Goal: Task Accomplishment & Management: Use online tool/utility

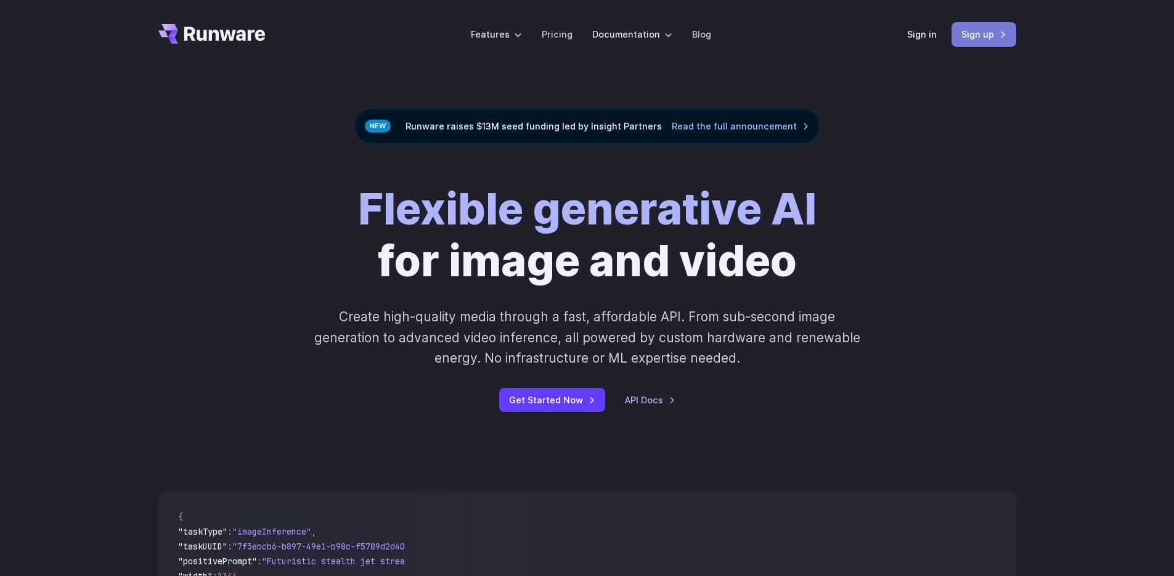
click at [994, 35] on link "Sign up" at bounding box center [984, 34] width 65 height 24
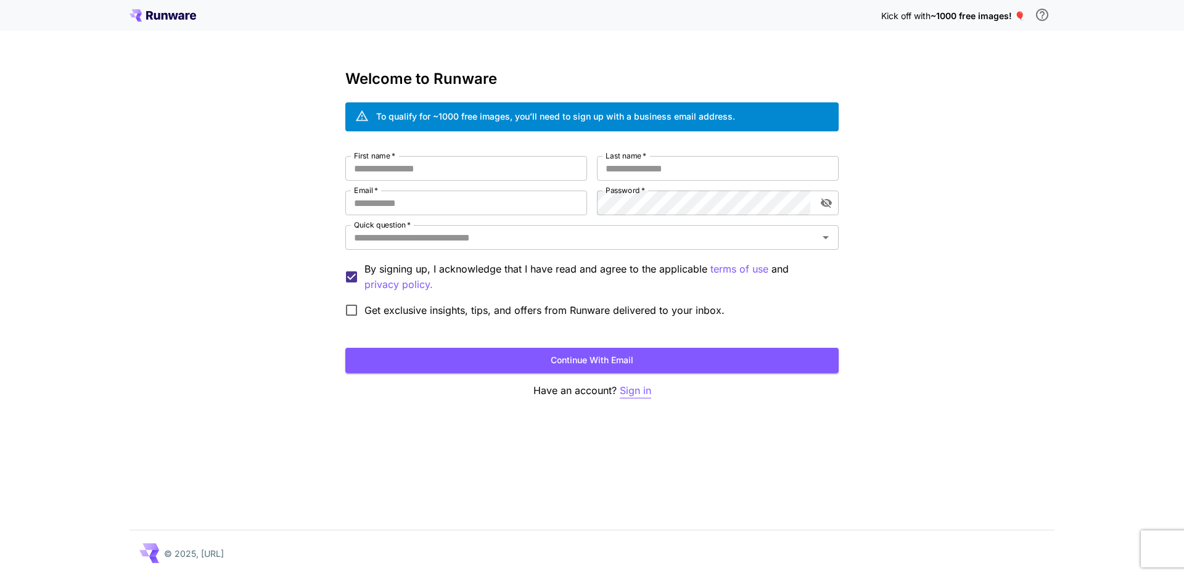
click at [645, 386] on p "Sign in" at bounding box center [635, 390] width 31 height 15
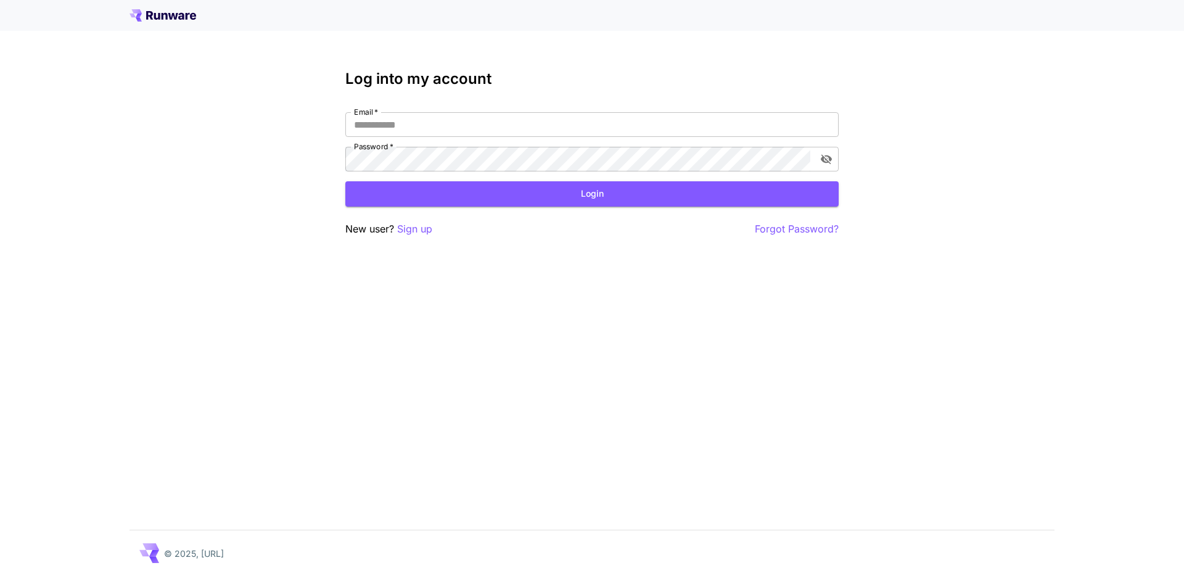
drag, startPoint x: 433, startPoint y: 234, endPoint x: 460, endPoint y: 240, distance: 27.7
click at [433, 234] on div "New user? Sign up Forgot Password?" at bounding box center [591, 228] width 493 height 15
click at [423, 229] on p "Sign up" at bounding box center [414, 228] width 35 height 15
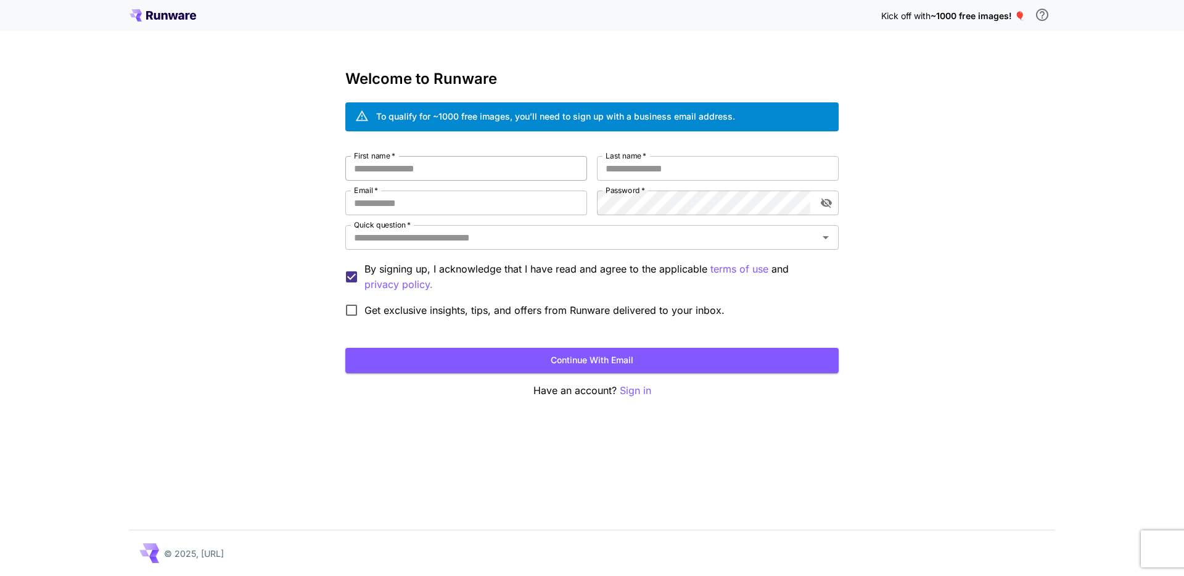
click at [469, 164] on input "First name   *" at bounding box center [466, 168] width 242 height 25
type input "*******"
type input "**********"
click at [426, 235] on input "Quick question   *" at bounding box center [581, 237] width 465 height 17
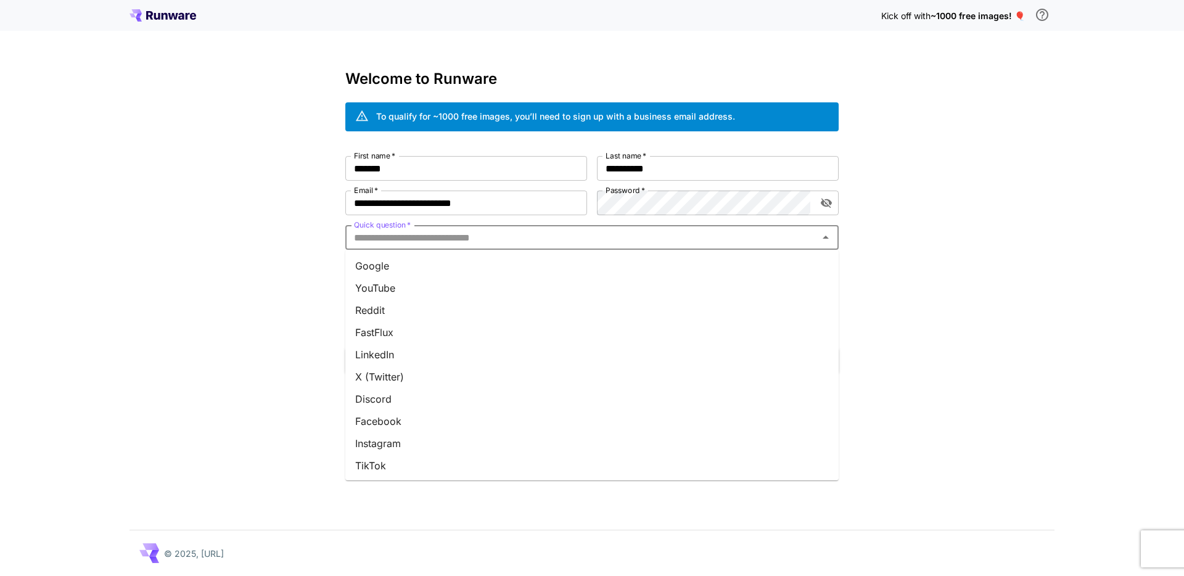
click at [412, 260] on li "Google" at bounding box center [591, 266] width 493 height 22
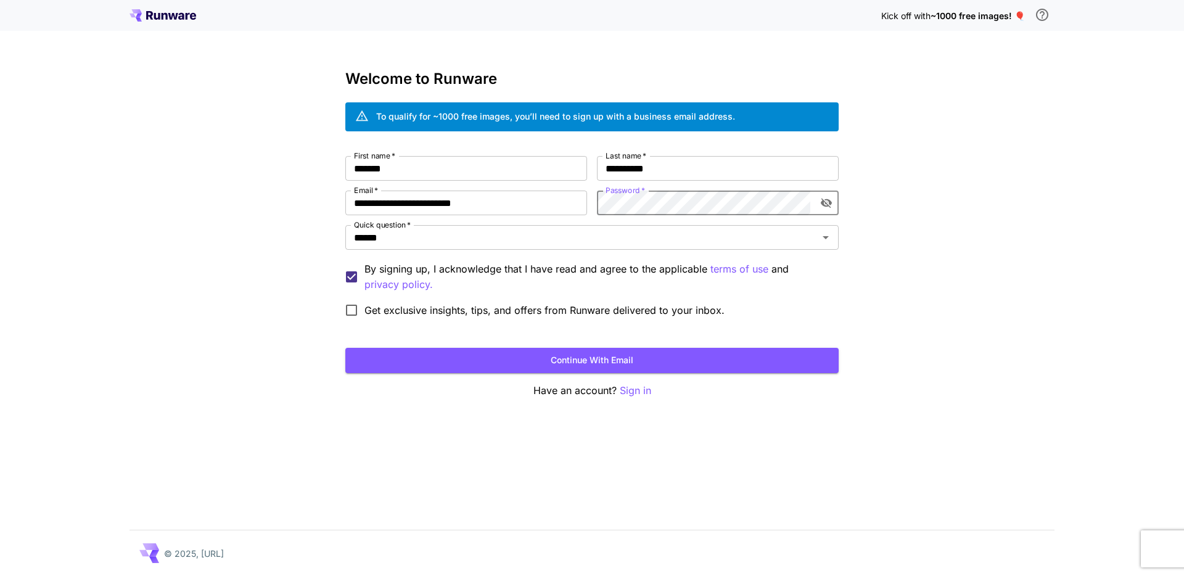
click at [0, 575] on com-1password-button at bounding box center [0, 576] width 0 height 0
click at [711, 361] on button "Continue with email" at bounding box center [591, 360] width 493 height 25
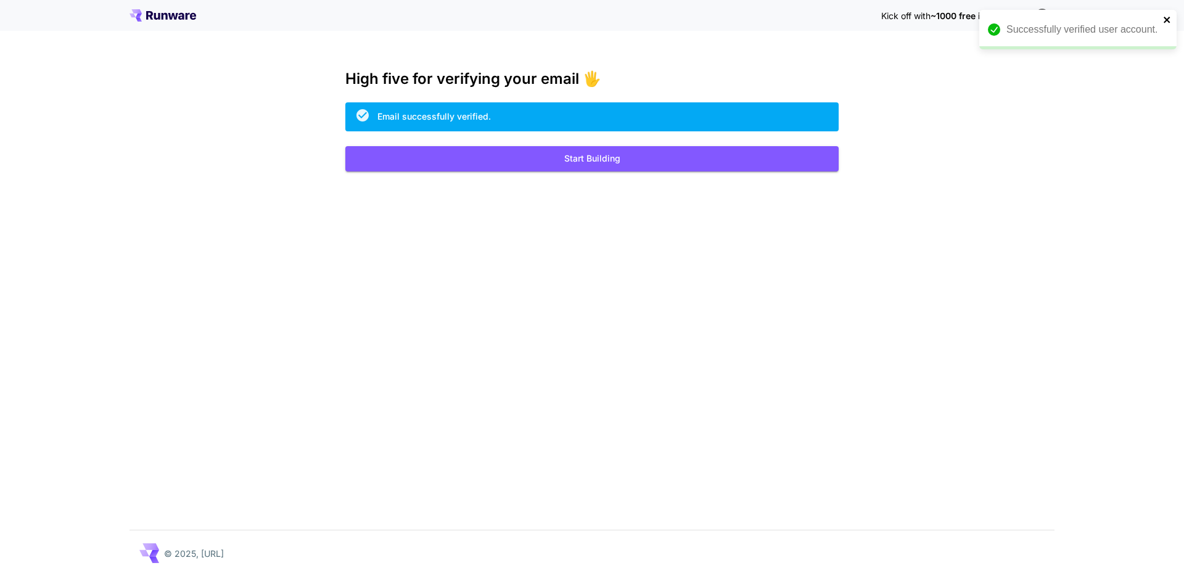
click at [1166, 17] on icon "close" at bounding box center [1167, 20] width 9 height 10
click at [912, 13] on span "Kick off with" at bounding box center [905, 15] width 49 height 10
click at [1019, 16] on span "~1000 free images! 🎈" at bounding box center [977, 15] width 94 height 10
click at [531, 163] on button "Start Building" at bounding box center [591, 158] width 493 height 25
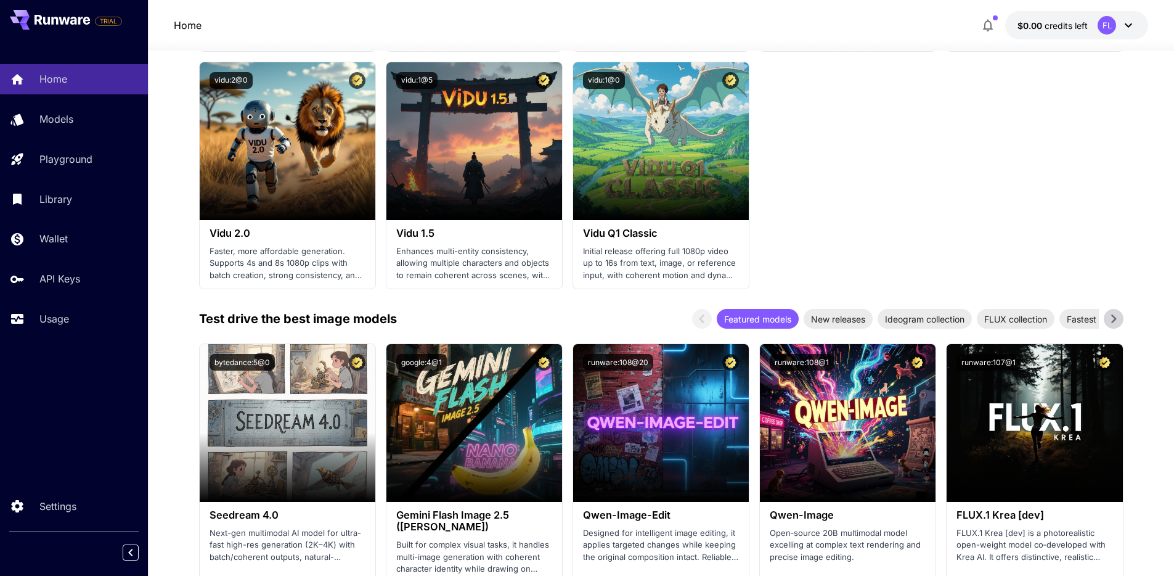
scroll to position [1316, 0]
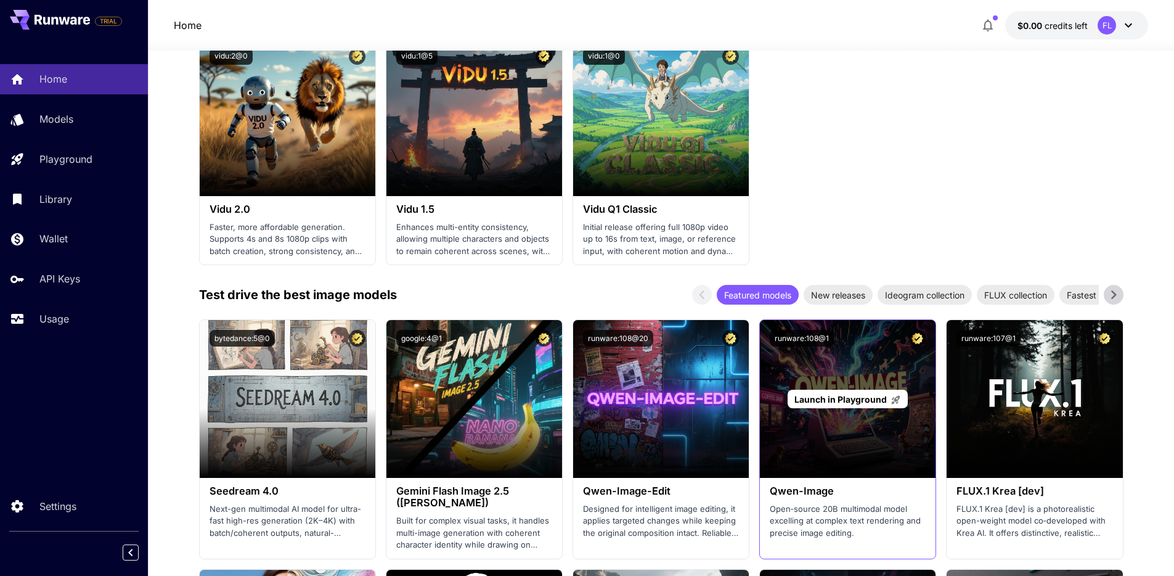
click at [830, 376] on div "Launch in Playground" at bounding box center [848, 399] width 176 height 158
click at [832, 398] on span "Launch in Playground" at bounding box center [841, 399] width 92 height 10
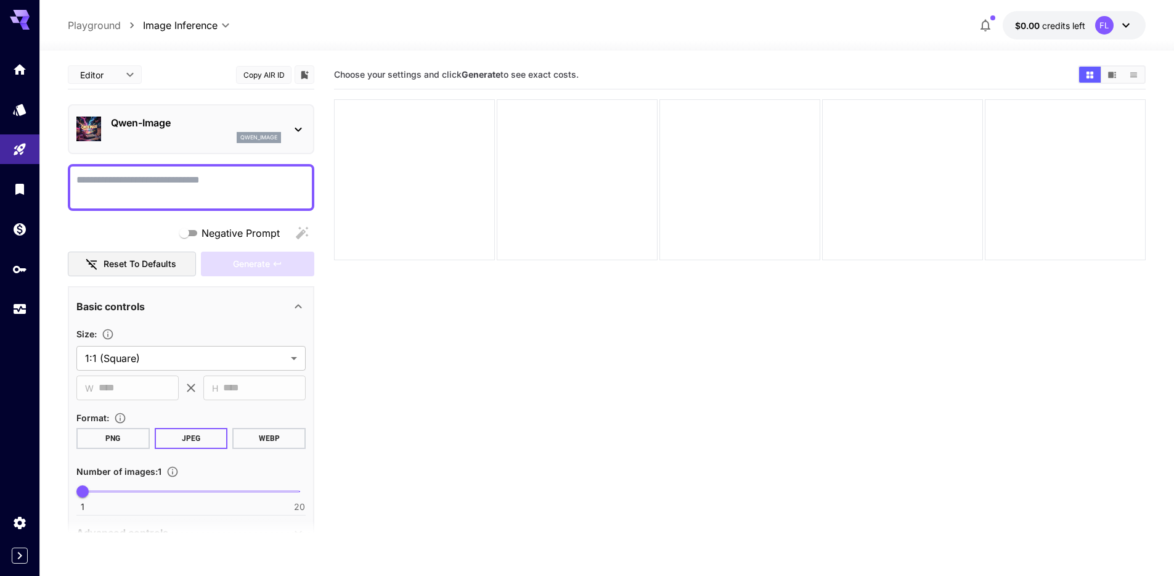
click at [140, 76] on div "Editor **** ​" at bounding box center [105, 74] width 74 height 18
click at [136, 75] on body "**********" at bounding box center [592, 336] width 1184 height 673
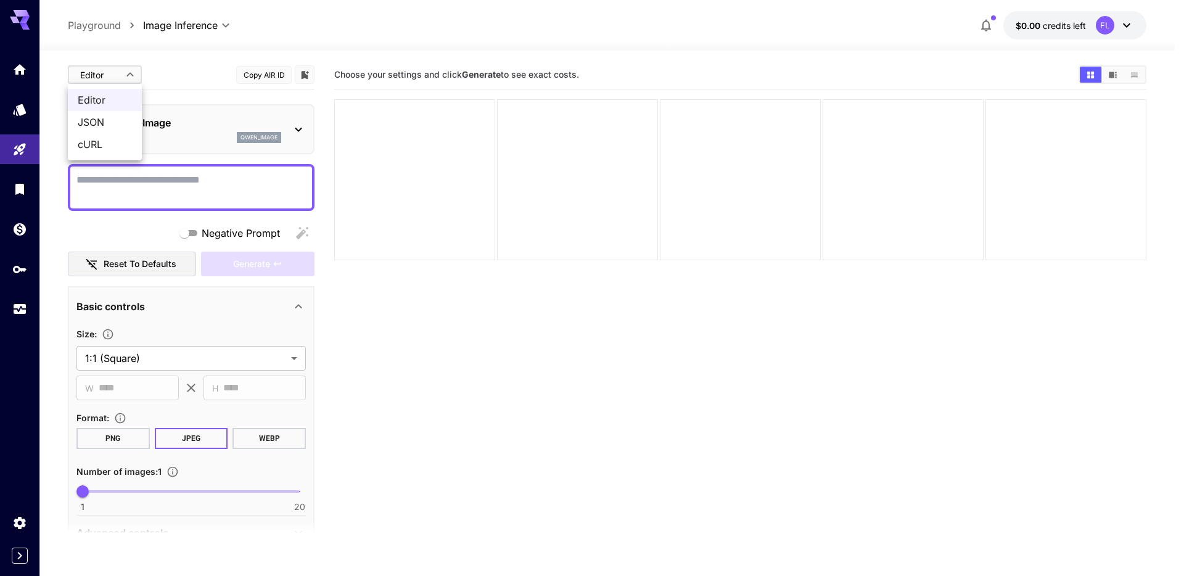
click at [136, 75] on div at bounding box center [592, 288] width 1184 height 576
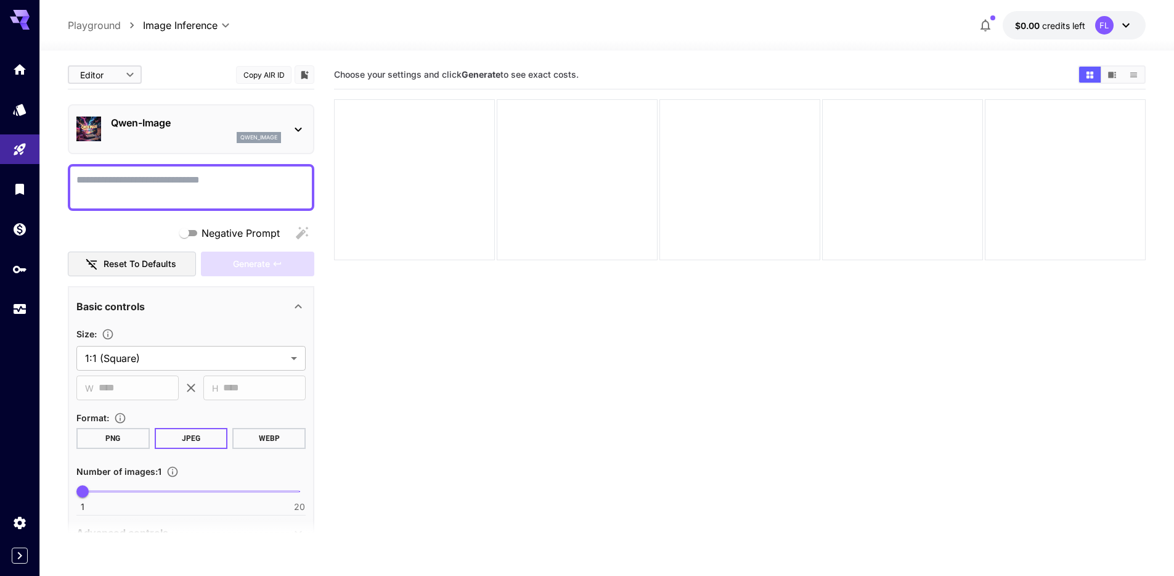
click at [123, 75] on body "**********" at bounding box center [587, 336] width 1174 height 673
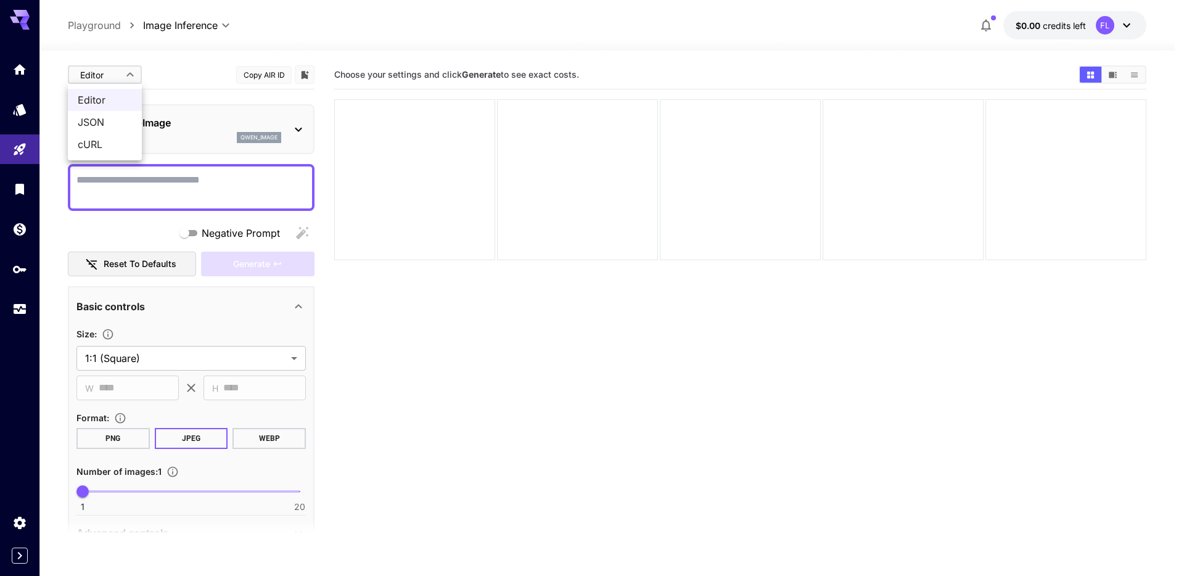
click at [111, 115] on span "JSON" at bounding box center [105, 122] width 54 height 15
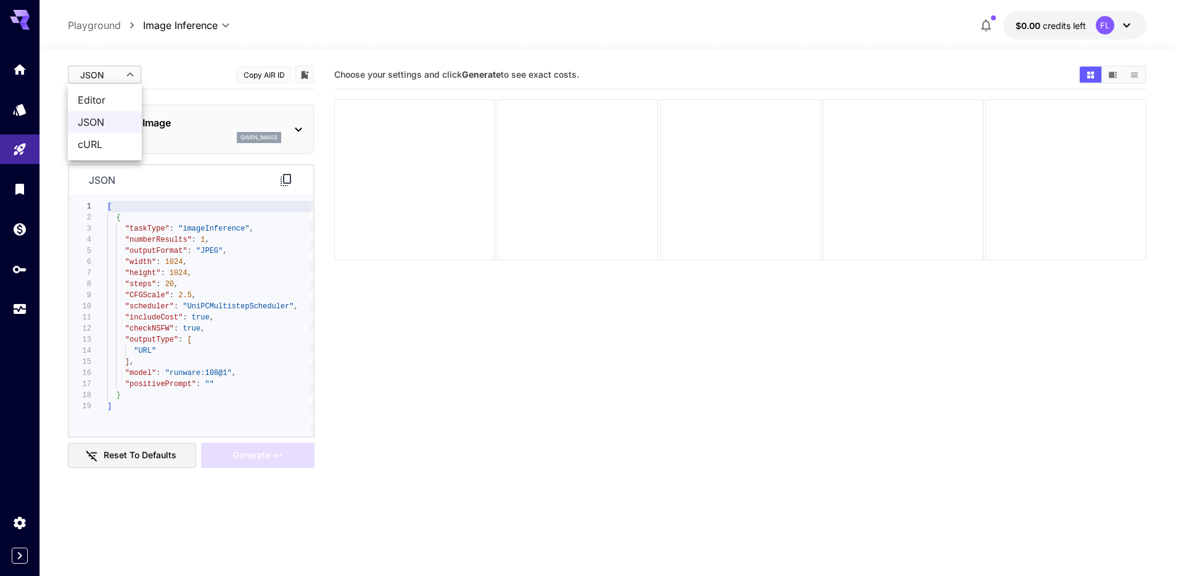
click at [121, 72] on body "**********" at bounding box center [592, 336] width 1184 height 673
click at [120, 98] on span "Editor" at bounding box center [105, 99] width 54 height 15
type input "****"
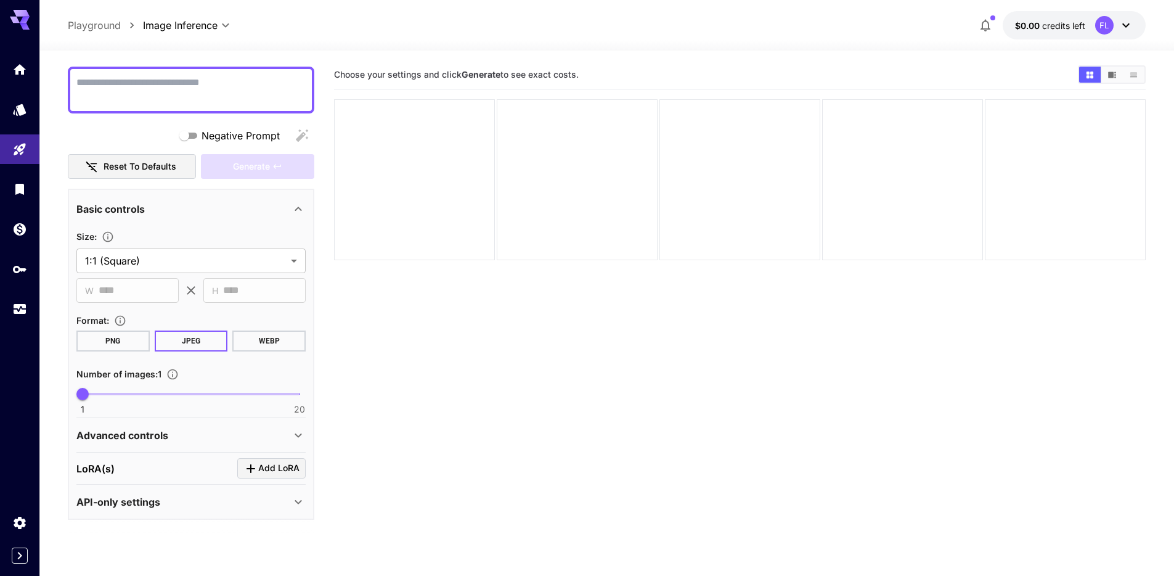
scroll to position [97, 0]
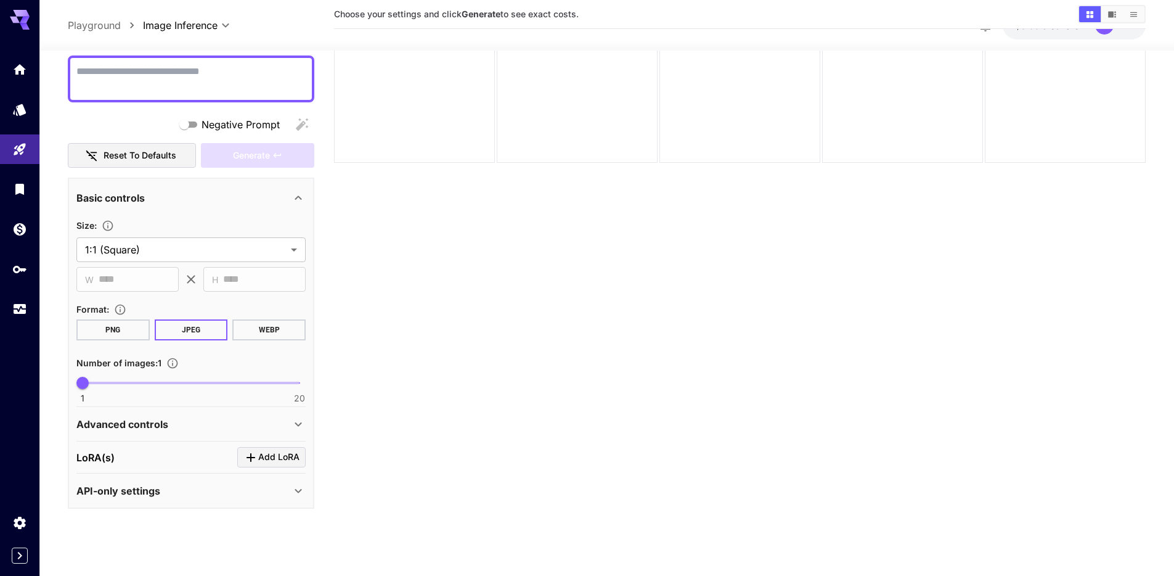
click at [197, 427] on div "Advanced controls" at bounding box center [183, 424] width 215 height 15
click at [196, 427] on div "Advanced controls" at bounding box center [183, 424] width 215 height 15
click at [186, 499] on div "API-only settings" at bounding box center [190, 491] width 229 height 30
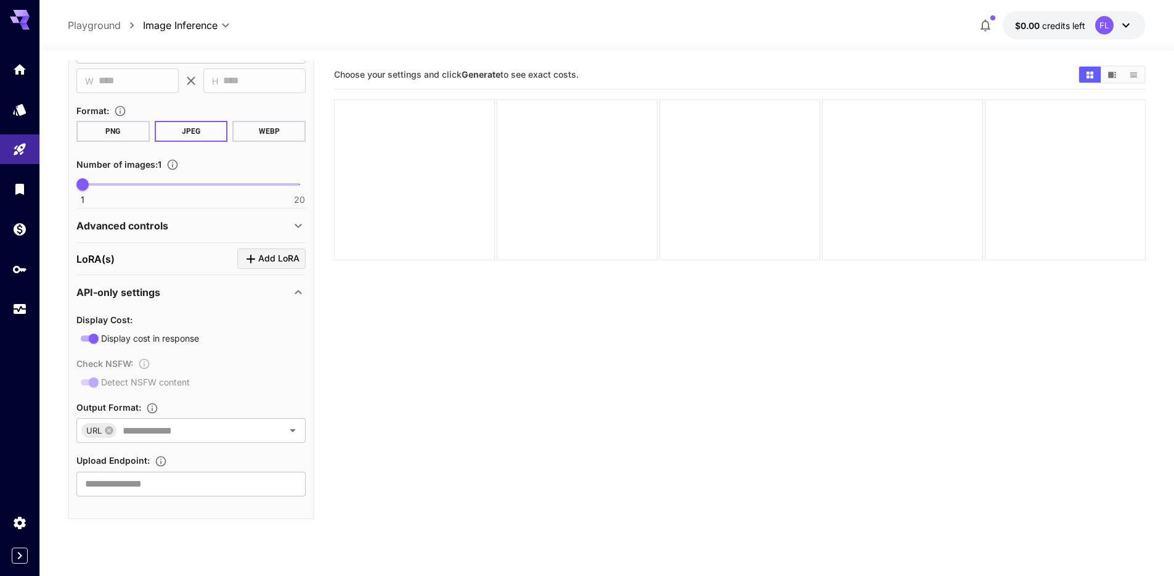
scroll to position [0, 0]
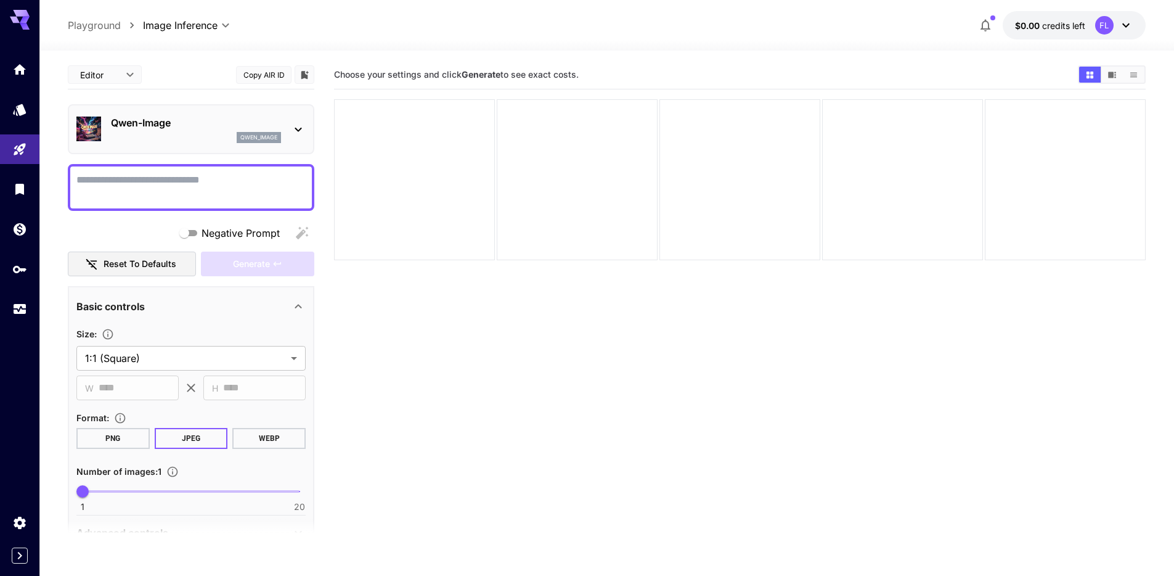
click at [250, 232] on span "Negative Prompt" at bounding box center [241, 233] width 78 height 15
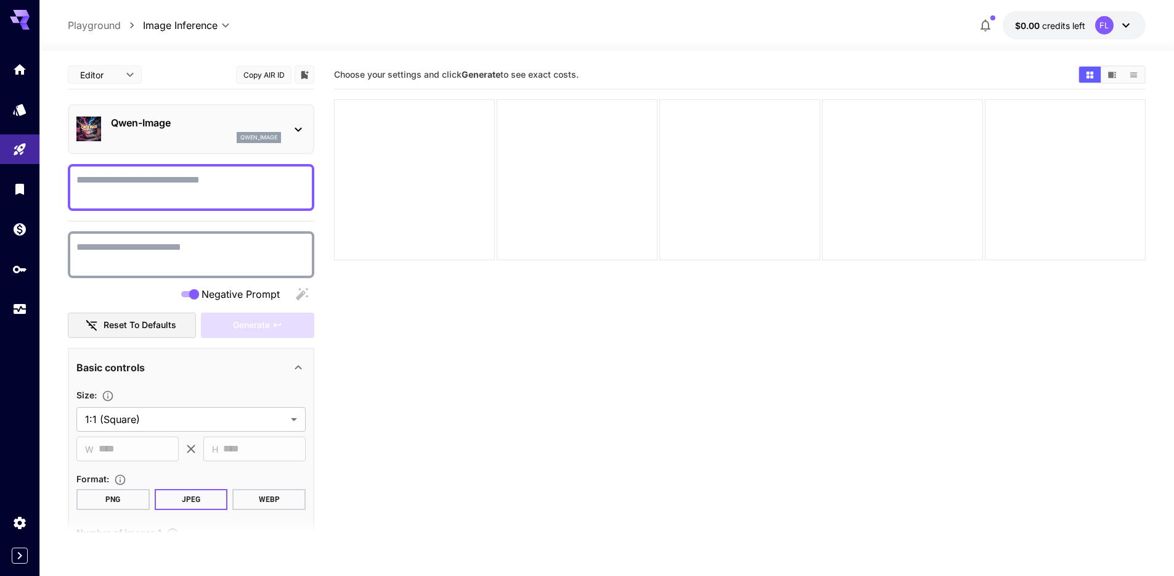
click at [189, 281] on div "Negative Prompt" at bounding box center [191, 264] width 247 height 86
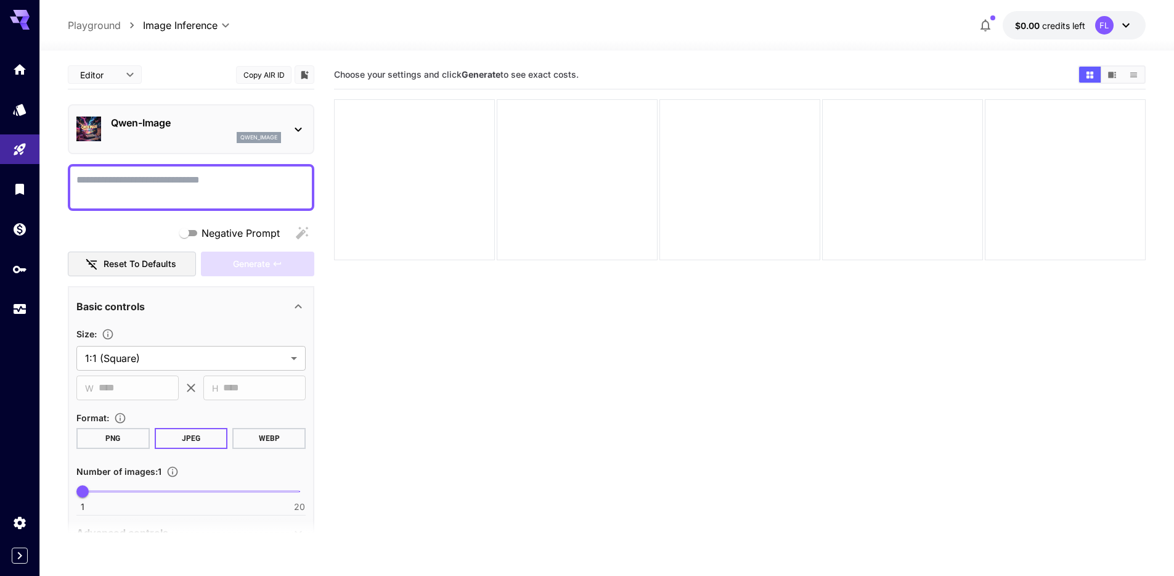
click at [293, 121] on div at bounding box center [298, 128] width 15 height 15
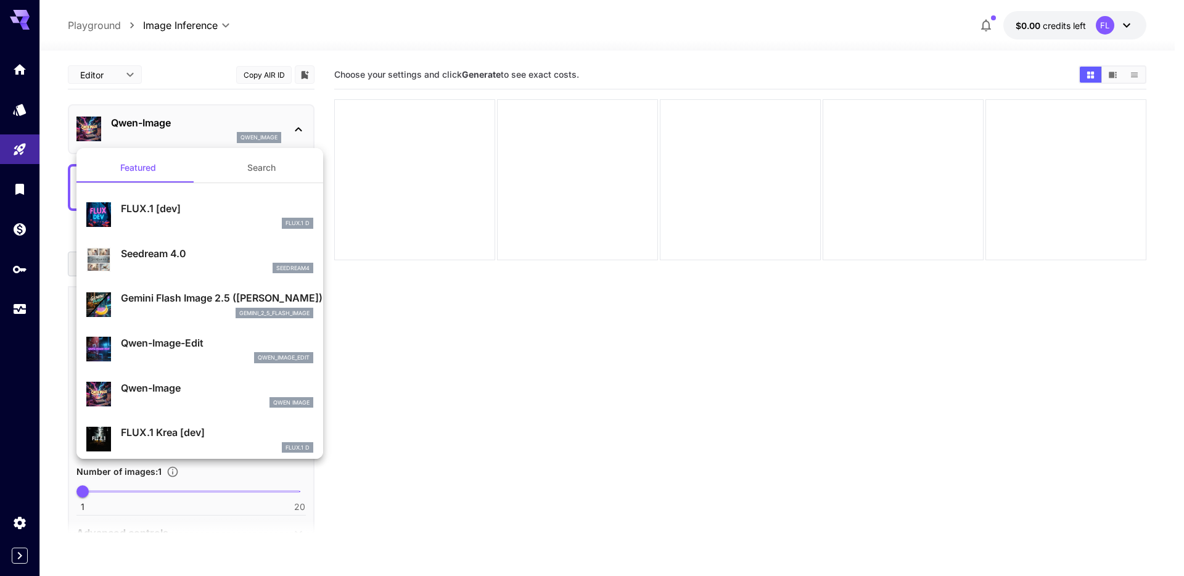
click at [295, 124] on div at bounding box center [592, 288] width 1184 height 576
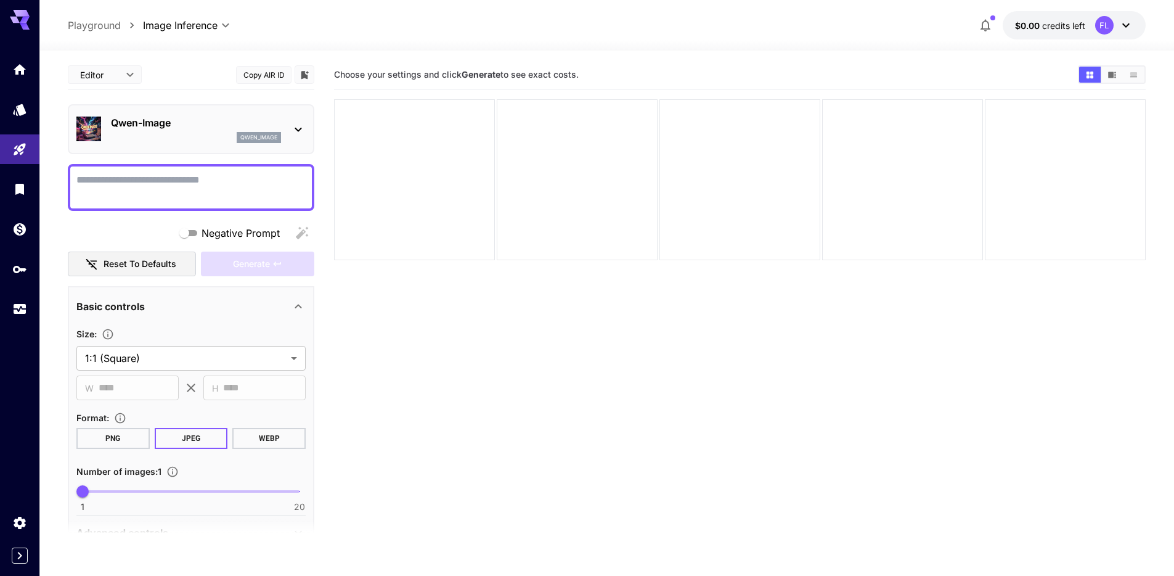
click at [76, 26] on p "Playground" at bounding box center [94, 25] width 53 height 15
click at [28, 110] on icon "Models" at bounding box center [21, 105] width 15 height 15
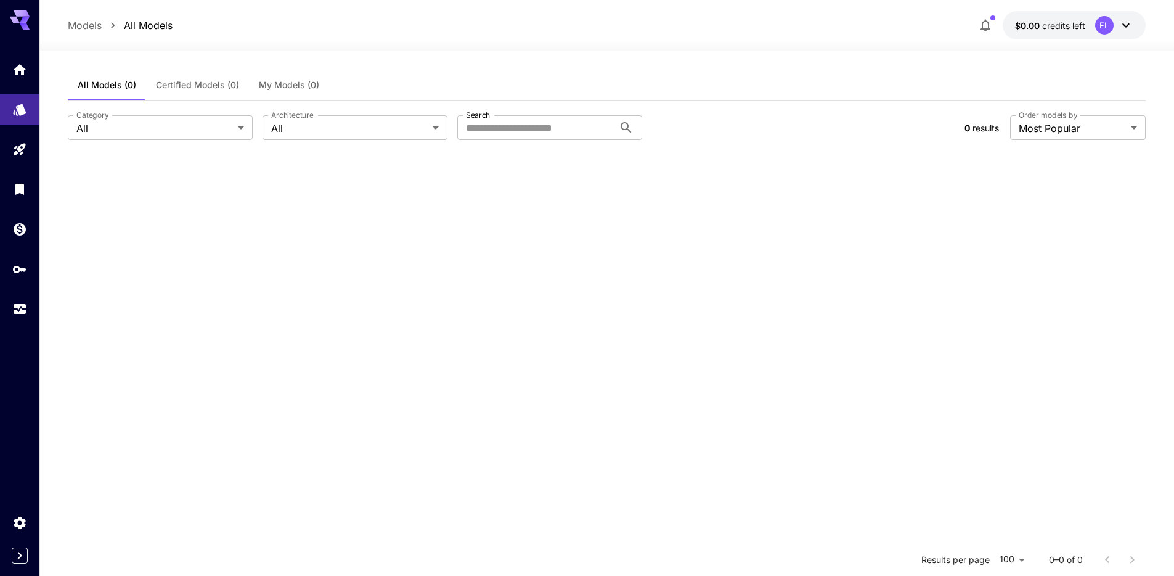
click at [183, 140] on div "**********" at bounding box center [607, 127] width 1078 height 54
click at [23, 269] on icon "API Keys" at bounding box center [21, 265] width 14 height 7
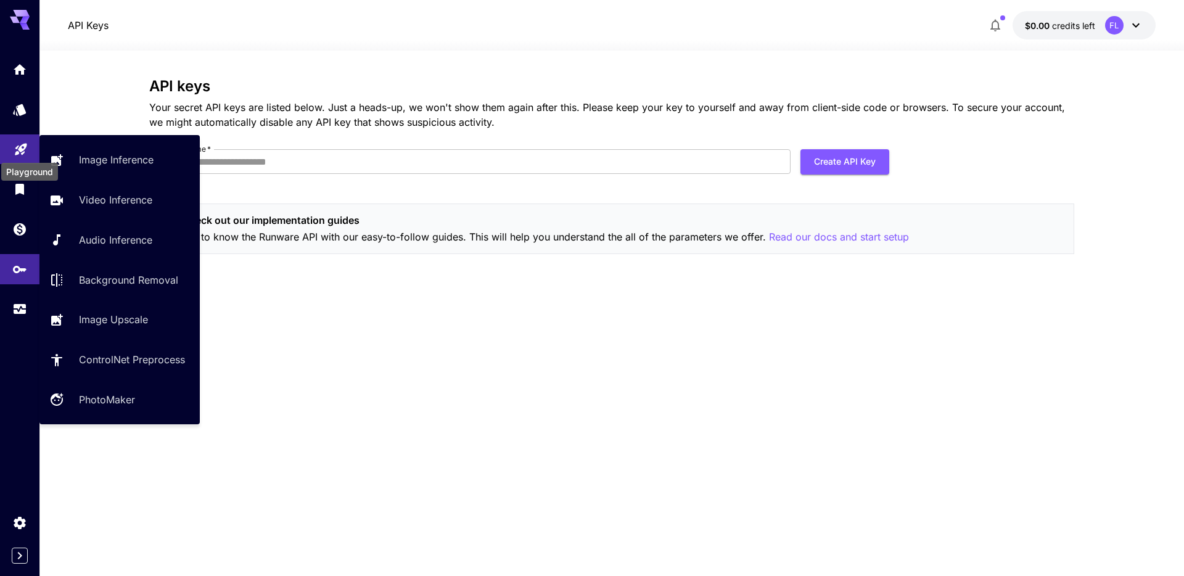
click at [20, 143] on icon "Playground" at bounding box center [21, 146] width 12 height 12
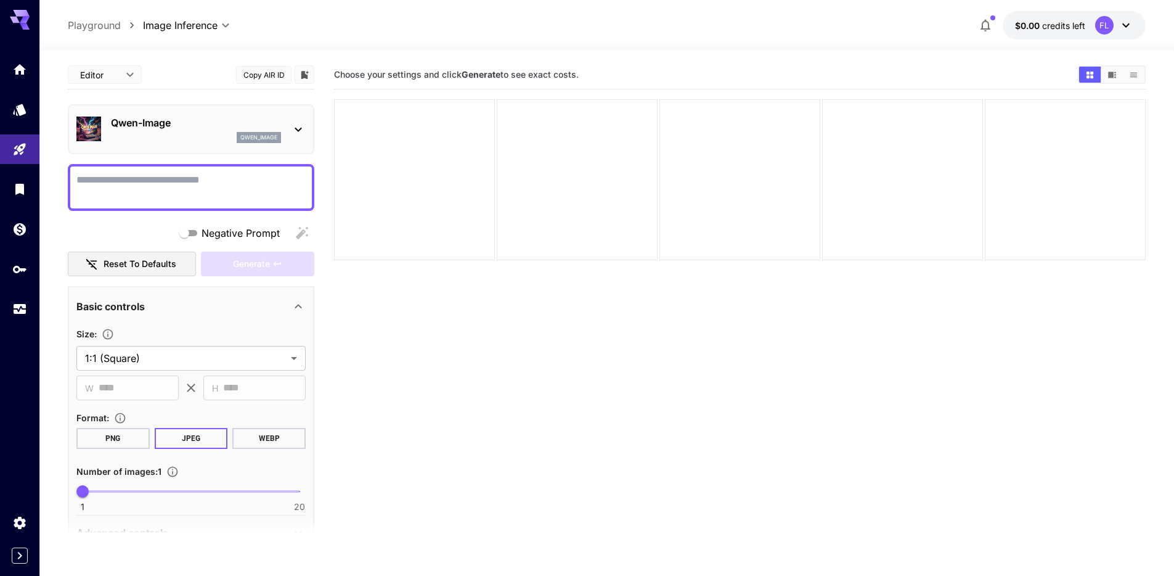
click at [115, 30] on p "Playground" at bounding box center [94, 25] width 53 height 15
click at [95, 24] on p "Playground" at bounding box center [94, 25] width 53 height 15
click at [158, 28] on body "**********" at bounding box center [587, 336] width 1174 height 673
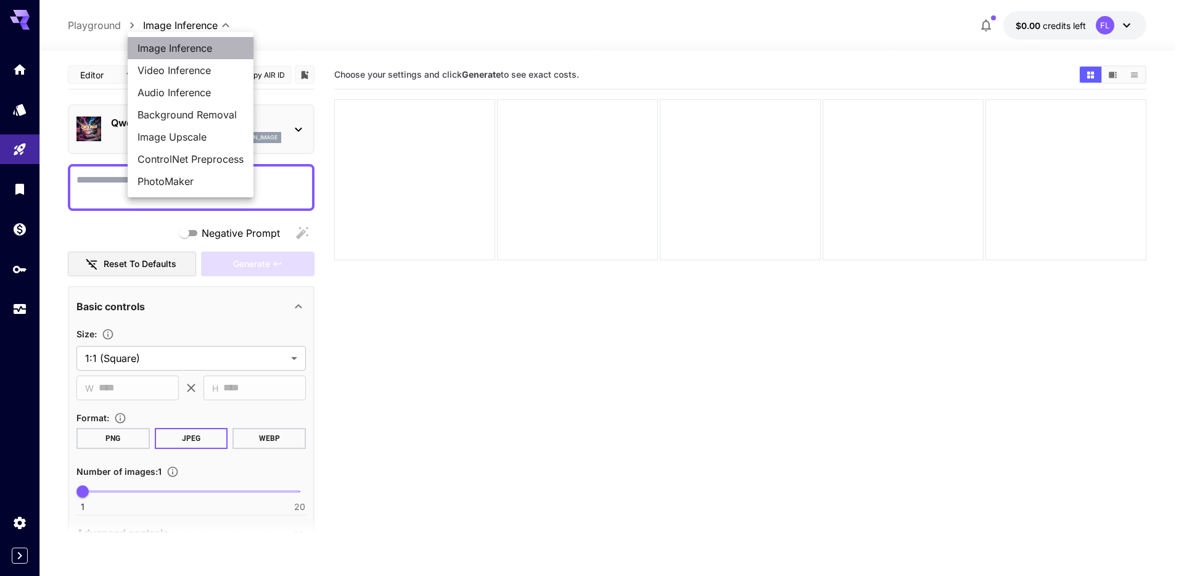
click at [203, 46] on span "Image Inference" at bounding box center [190, 48] width 106 height 15
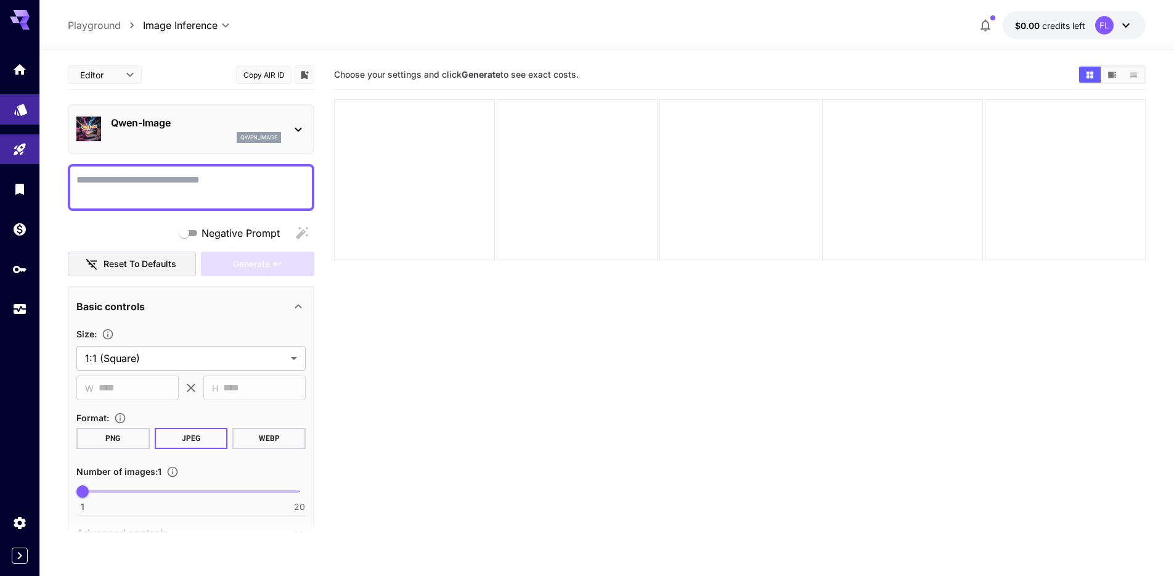
click at [14, 112] on icon "Models" at bounding box center [21, 105] width 15 height 15
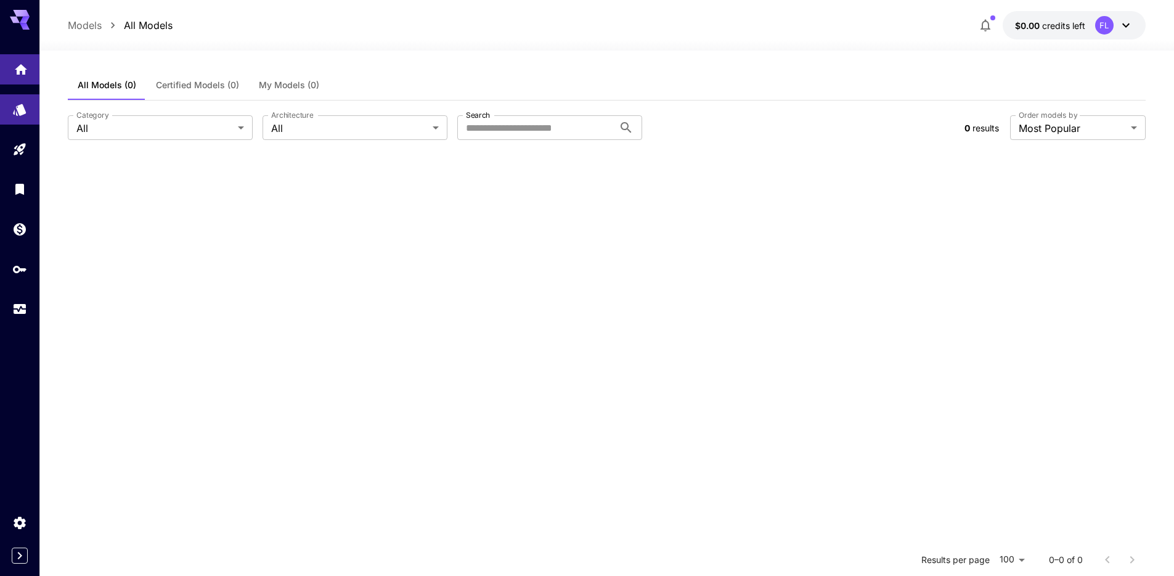
click at [32, 76] on link at bounding box center [19, 69] width 39 height 30
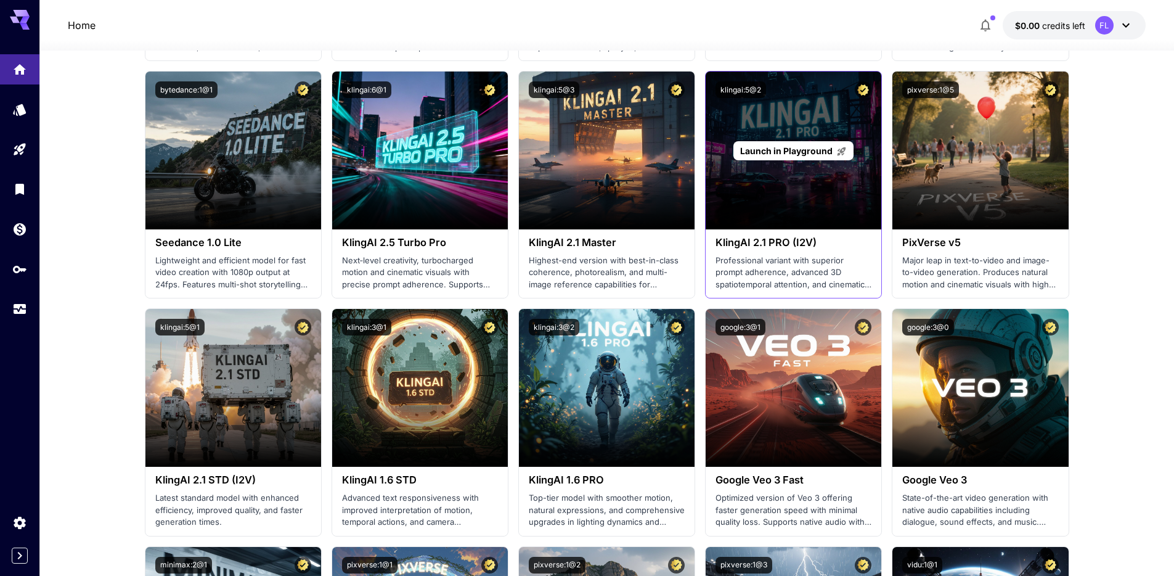
scroll to position [138, 0]
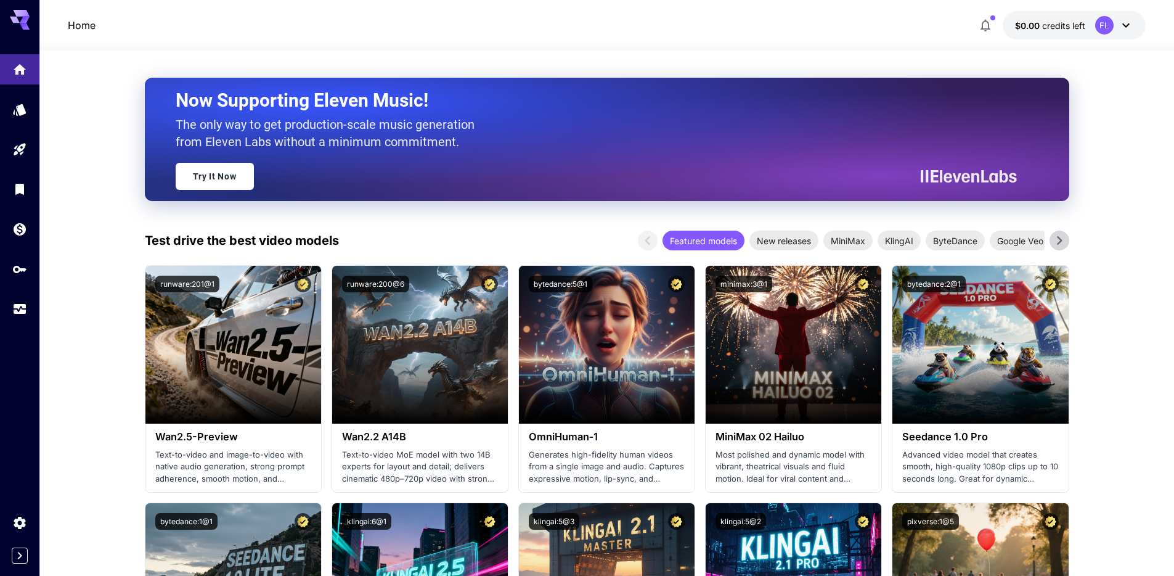
click at [1136, 27] on button "$0.00 credits left FL" at bounding box center [1074, 25] width 143 height 28
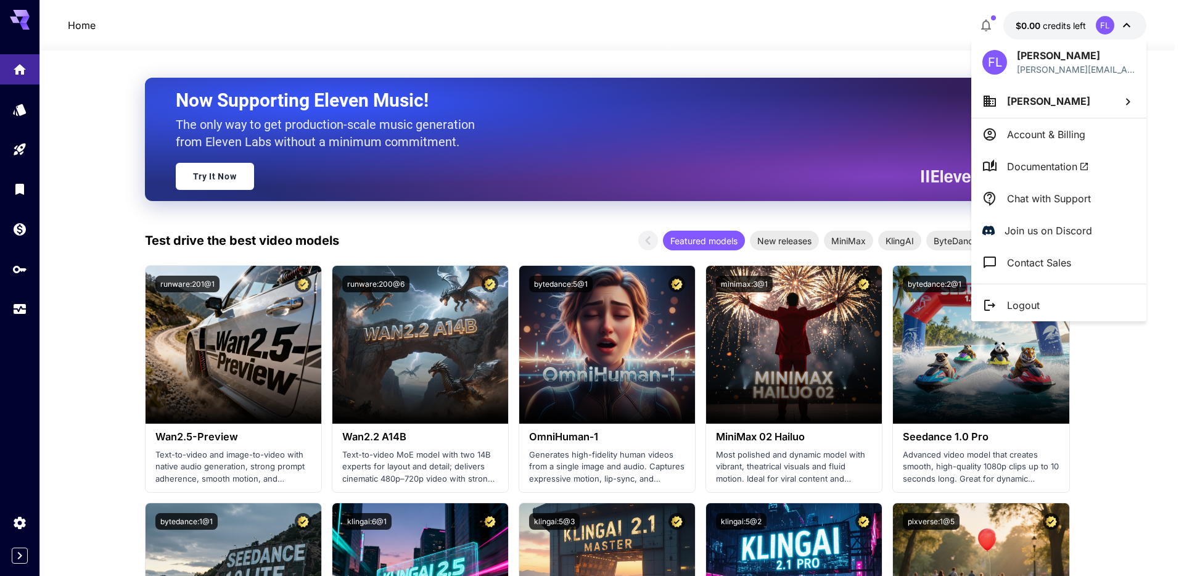
click at [1136, 27] on div at bounding box center [592, 288] width 1184 height 576
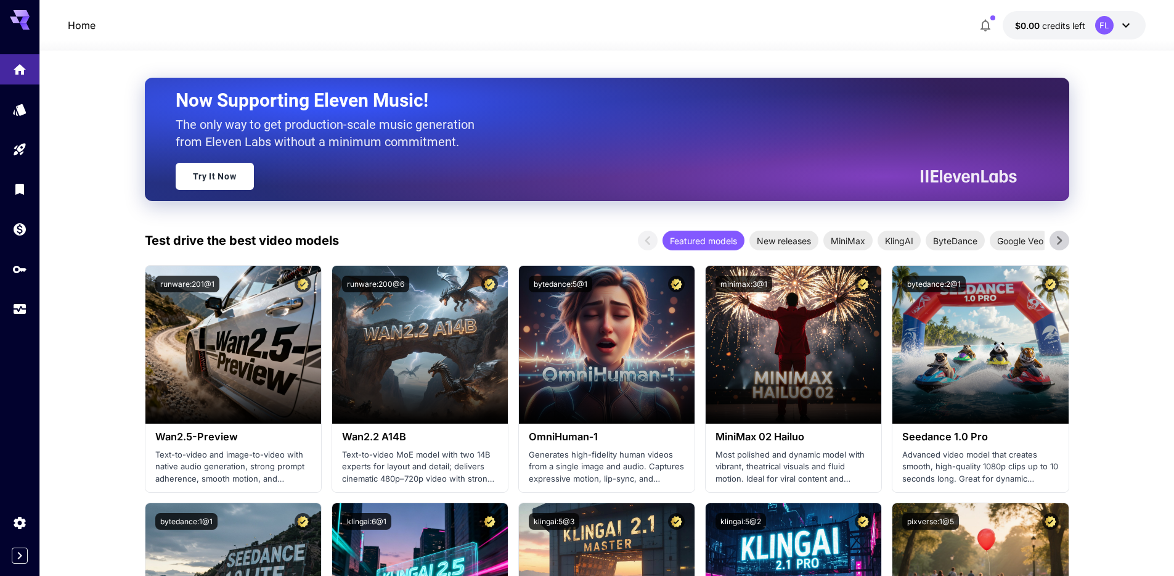
click at [1067, 240] on icon at bounding box center [1059, 240] width 18 height 18
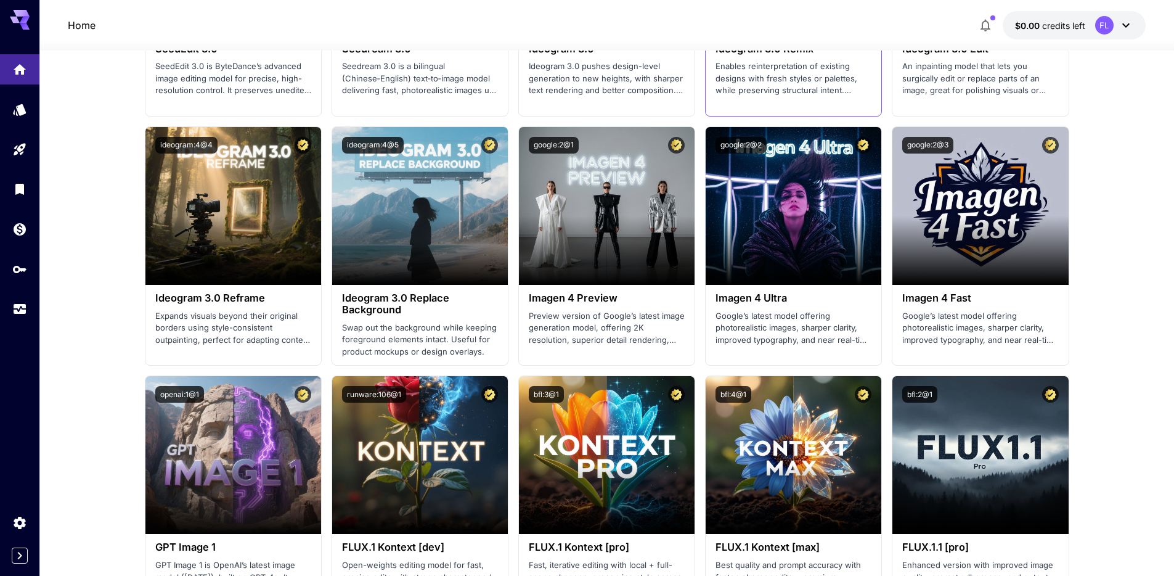
scroll to position [2307, 0]
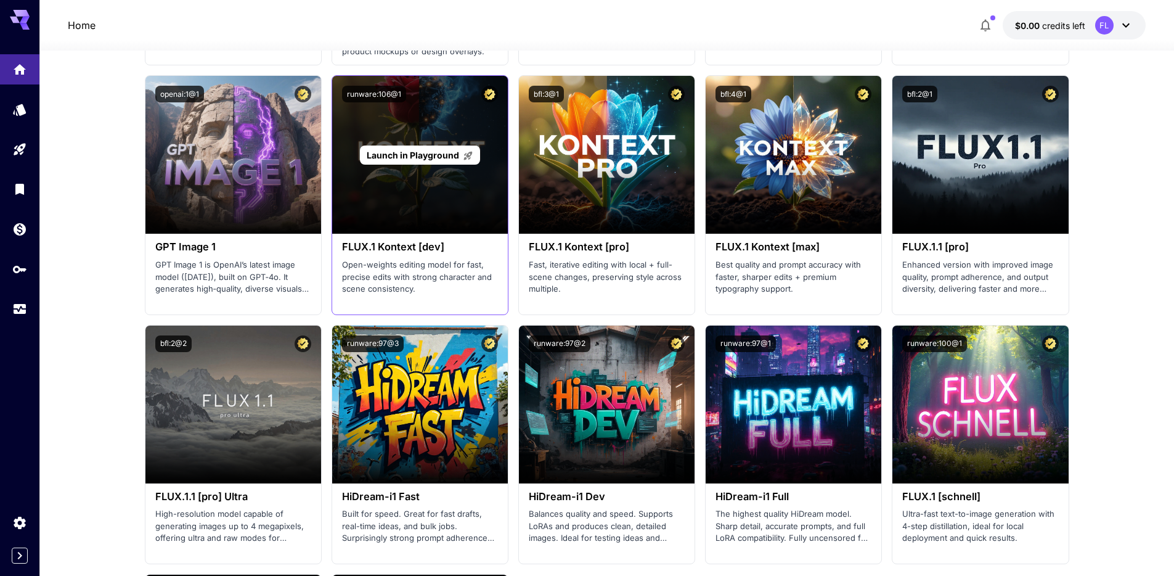
click at [404, 187] on div "Launch in Playground" at bounding box center [420, 155] width 176 height 158
click at [401, 162] on div "Launch in Playground" at bounding box center [420, 154] width 120 height 19
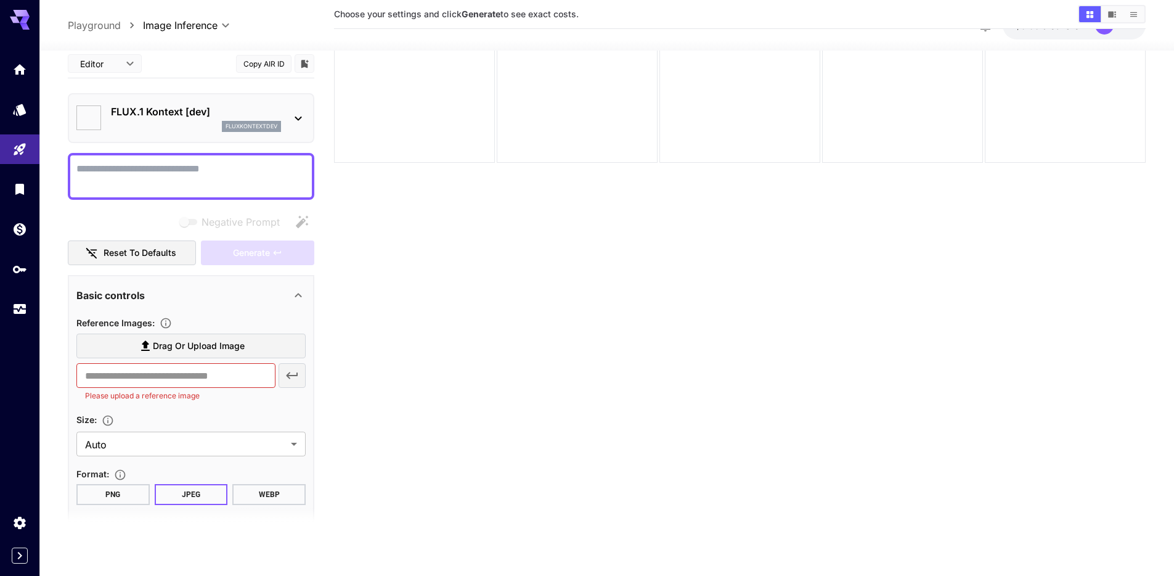
scroll to position [97, 0]
click at [298, 292] on icon at bounding box center [298, 295] width 15 height 15
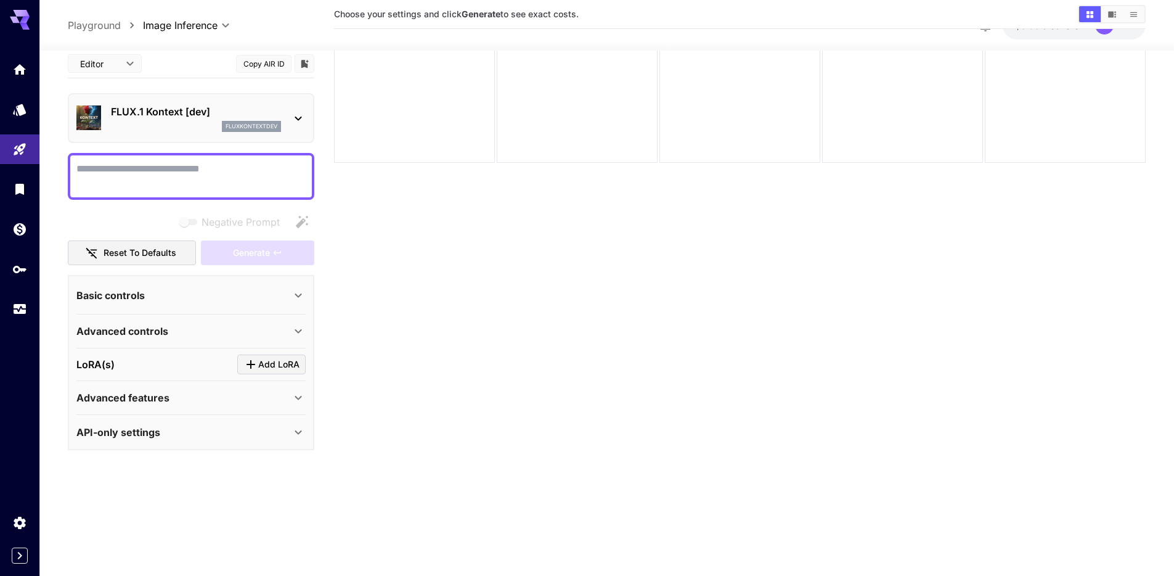
click at [271, 366] on span "Add LoRA" at bounding box center [278, 364] width 41 height 15
click at [274, 440] on div "Select model" at bounding box center [181, 440] width 192 height 30
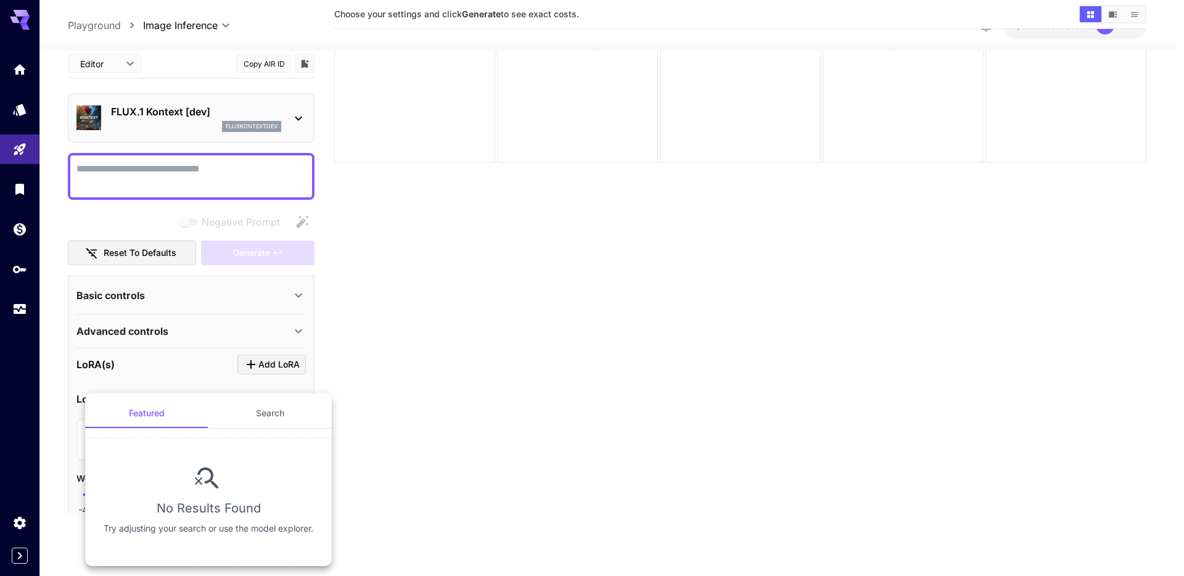
click at [289, 411] on button "Search" at bounding box center [269, 413] width 123 height 30
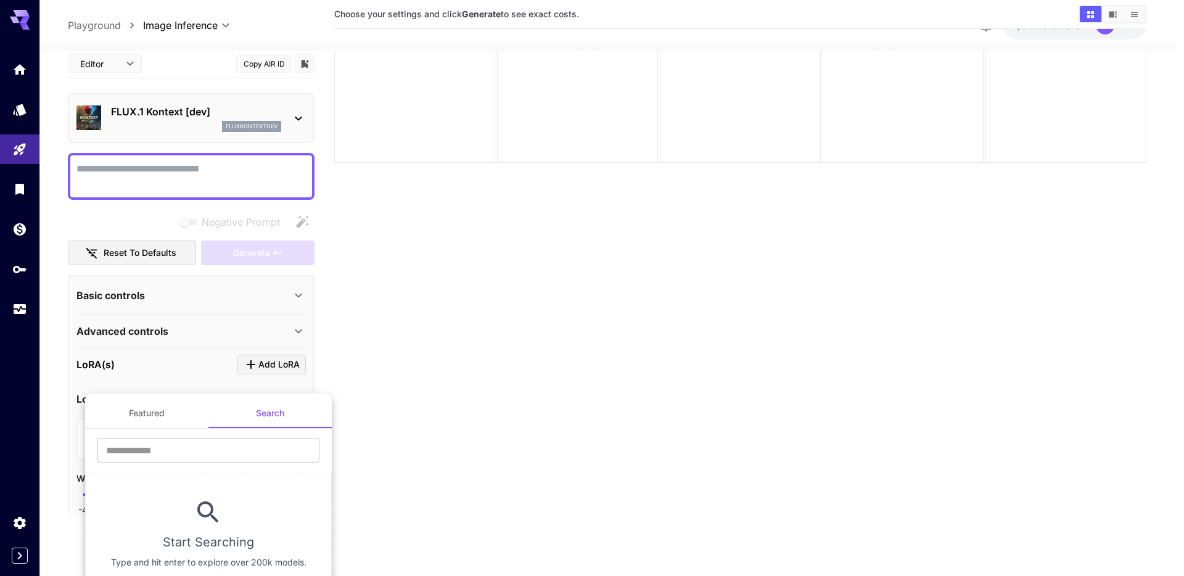
click at [186, 403] on button "Featured" at bounding box center [146, 413] width 123 height 30
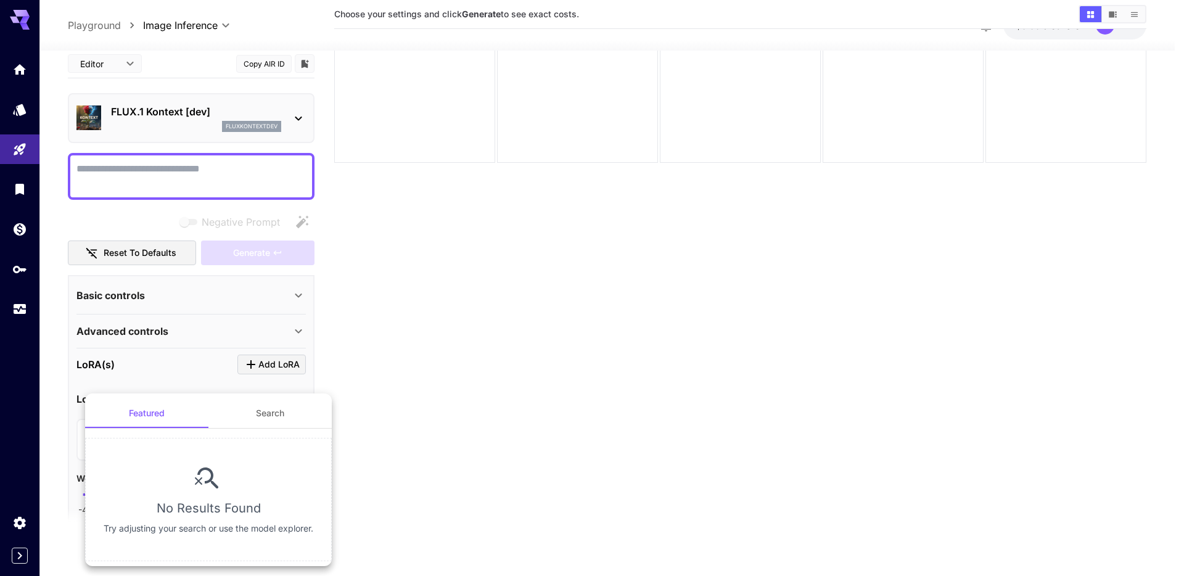
click at [402, 388] on div at bounding box center [592, 288] width 1184 height 576
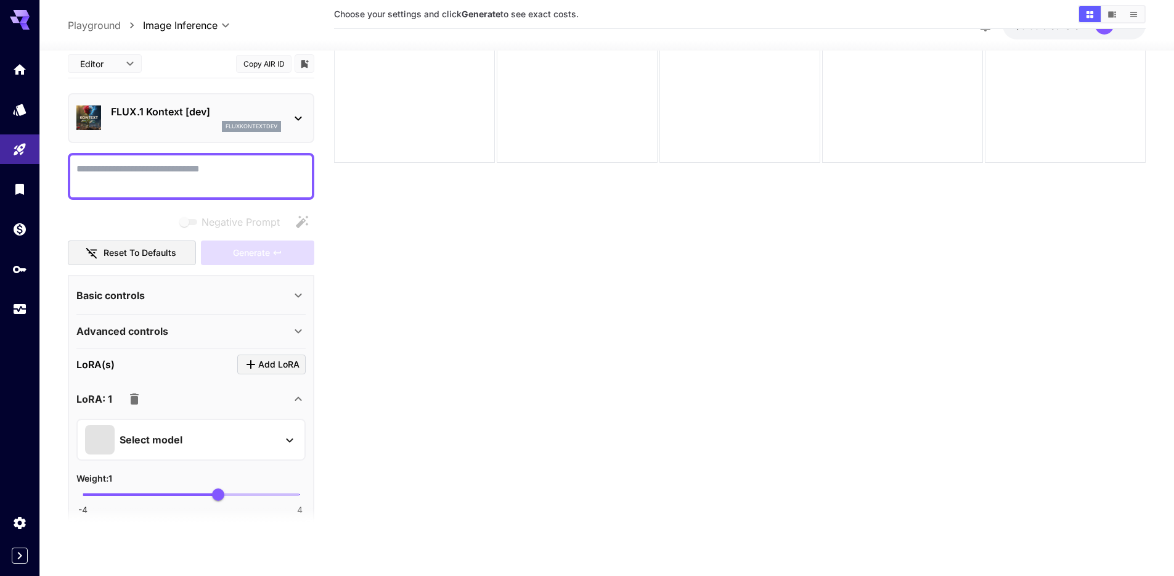
click at [255, 374] on section "LoRA(s) Add LoRA LoRA: 1 Select model Weight : 1 -4 4 1" at bounding box center [190, 434] width 229 height 160
click at [255, 369] on icon "Click to add LoRA" at bounding box center [251, 364] width 15 height 15
click at [279, 430] on button "Select model" at bounding box center [191, 440] width 212 height 30
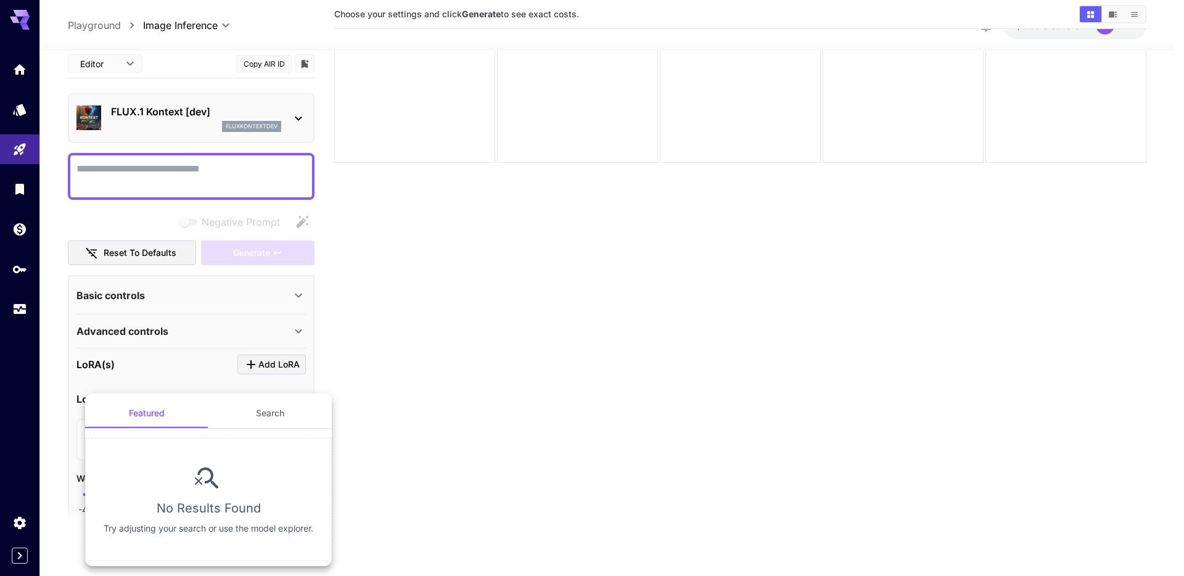
click at [207, 477] on icon at bounding box center [209, 479] width 30 height 30
click at [207, 476] on icon at bounding box center [209, 479] width 30 height 30
click at [269, 412] on button "Search" at bounding box center [269, 413] width 123 height 30
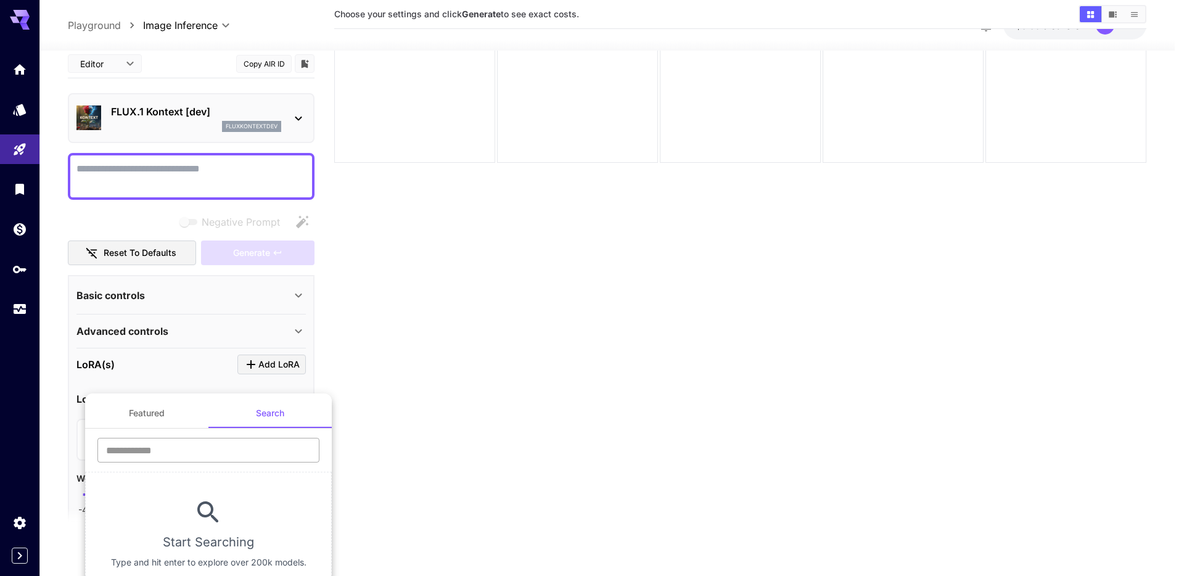
click at [249, 456] on input "text" at bounding box center [208, 450] width 222 height 25
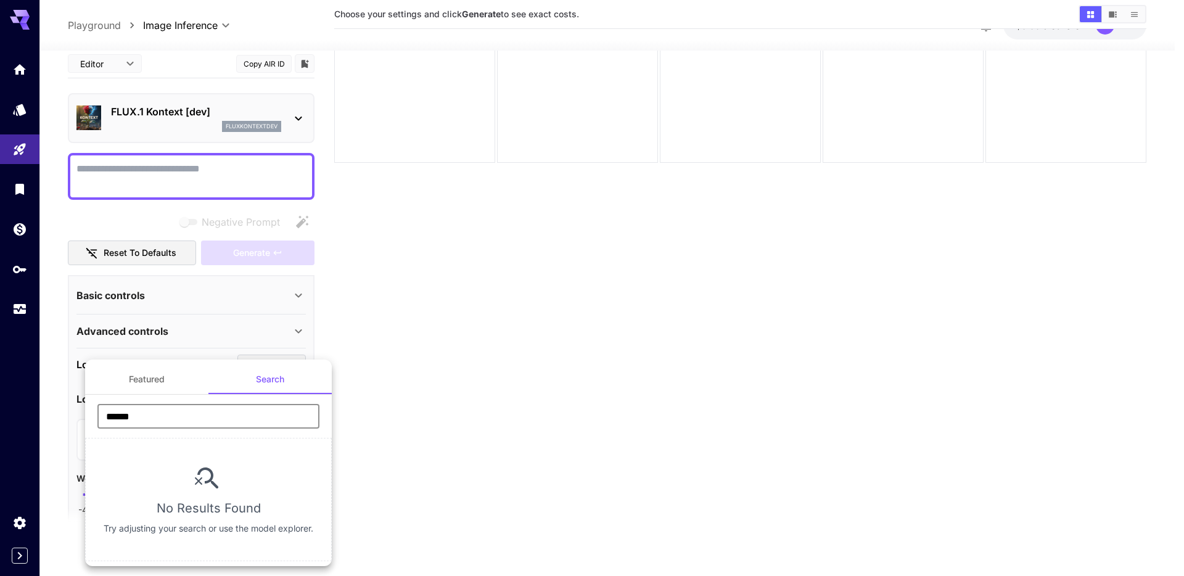
type input "*******"
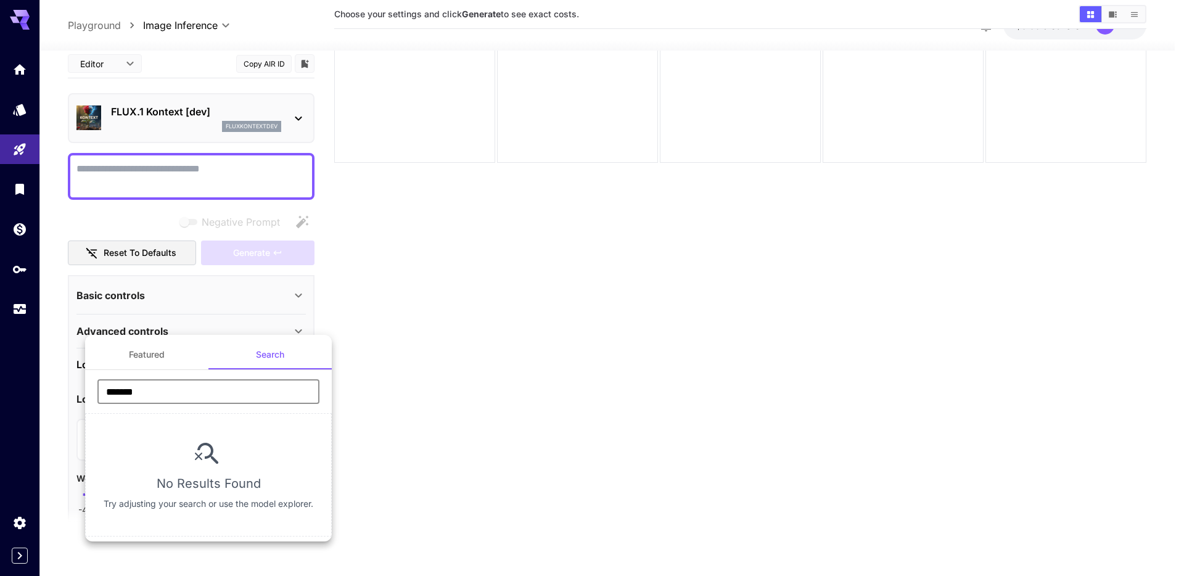
click at [223, 401] on input "*******" at bounding box center [208, 391] width 222 height 25
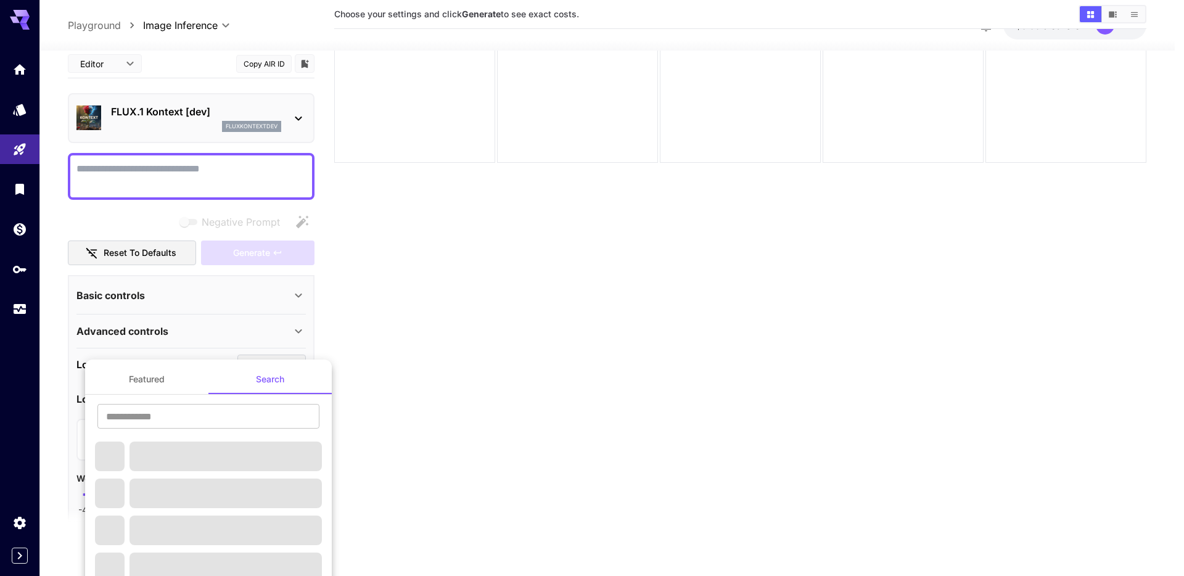
click at [399, 399] on div at bounding box center [592, 288] width 1184 height 576
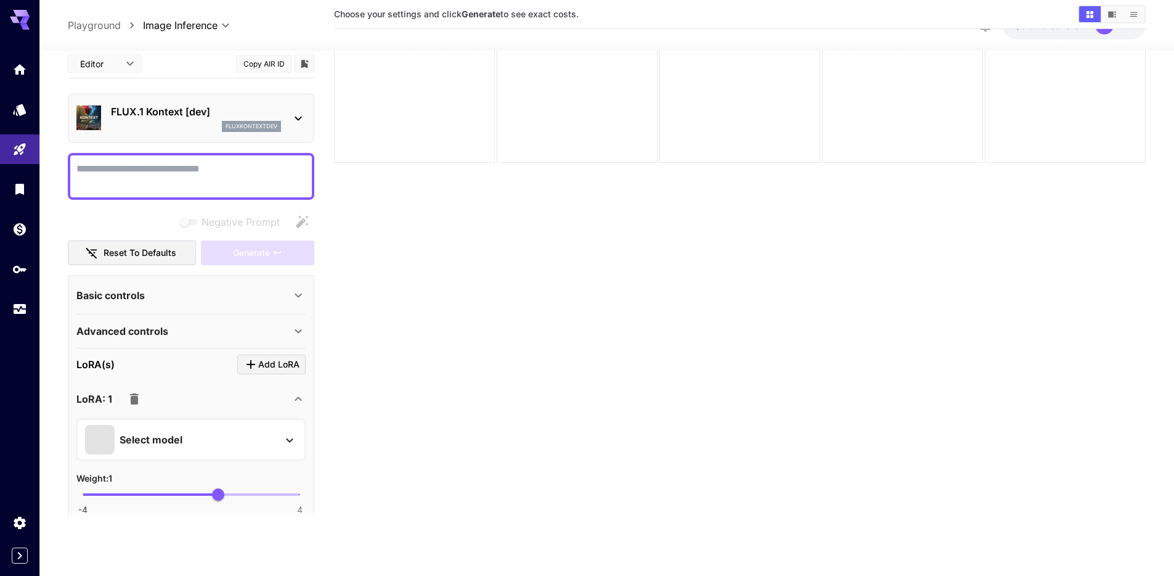
scroll to position [221, 0]
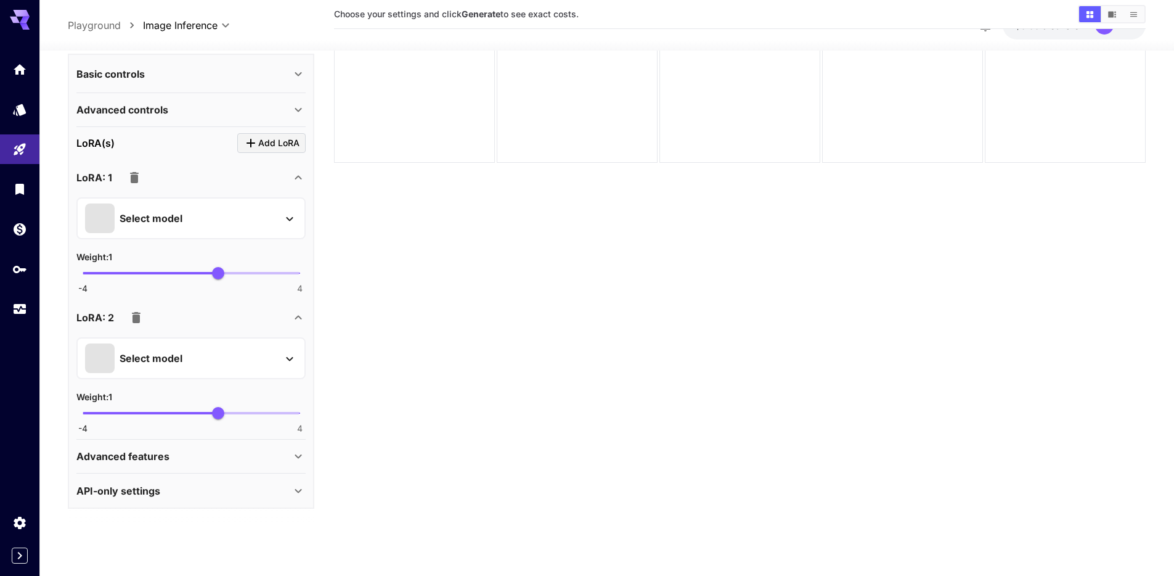
click at [201, 456] on div "Advanced features" at bounding box center [183, 456] width 215 height 15
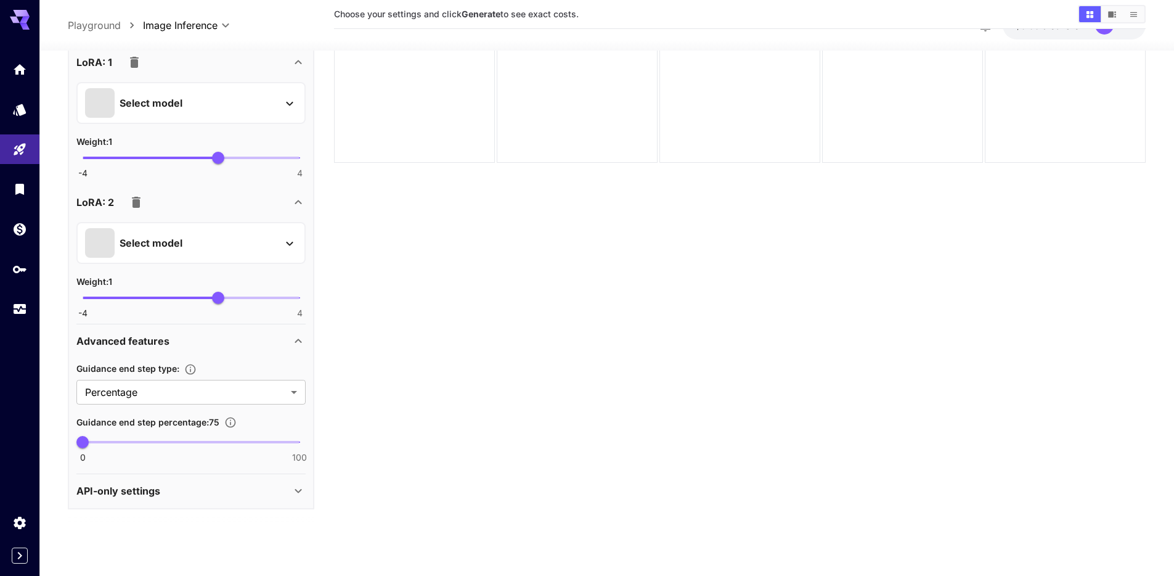
click at [227, 496] on div "API-only settings" at bounding box center [183, 490] width 215 height 15
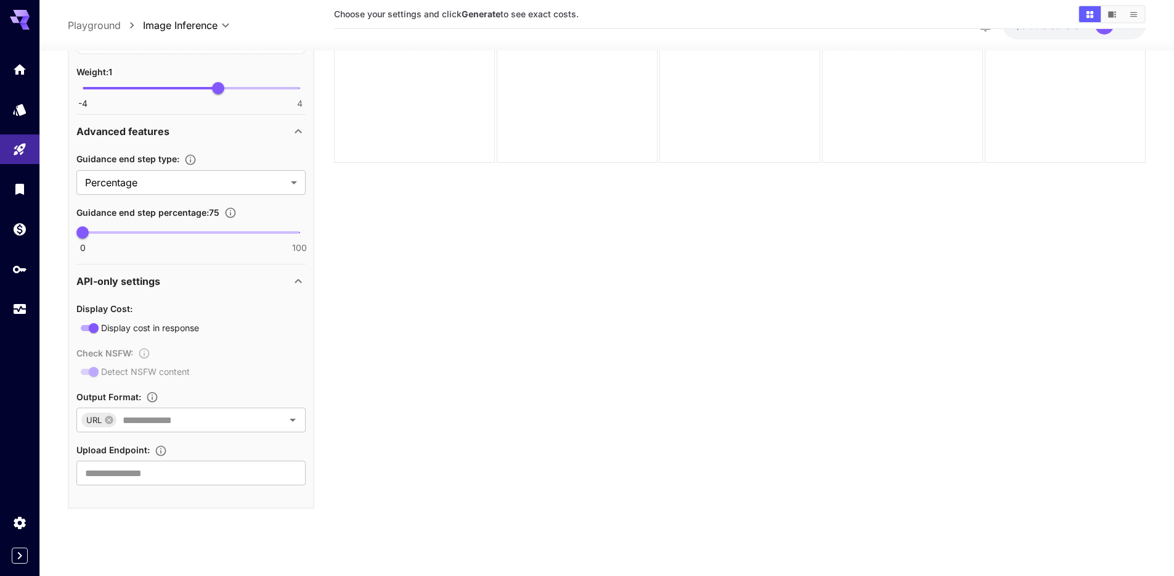
scroll to position [0, 0]
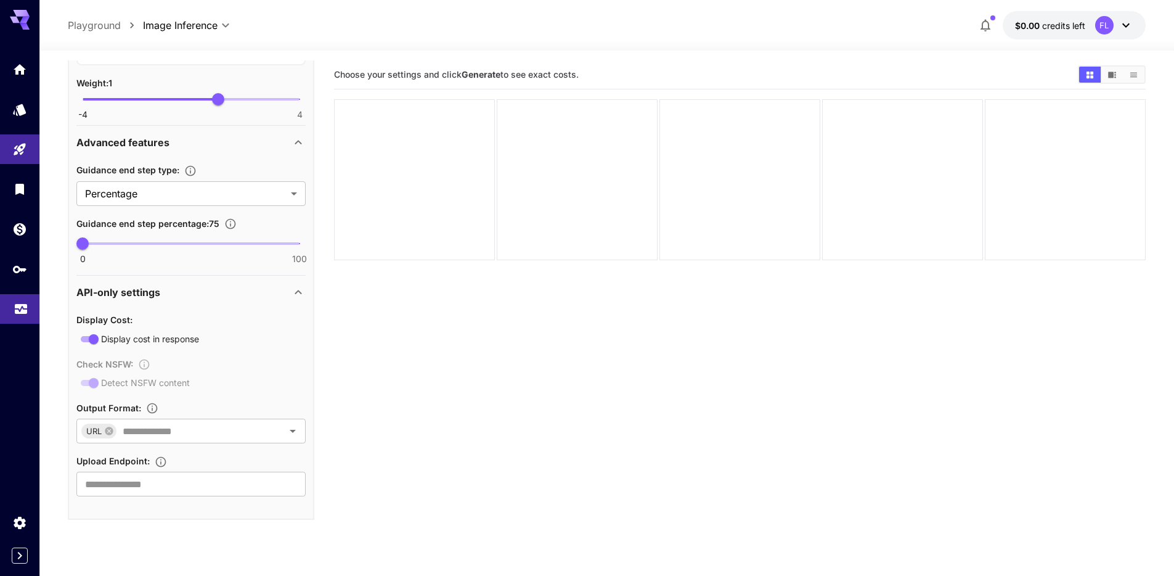
click at [33, 303] on link at bounding box center [19, 309] width 39 height 30
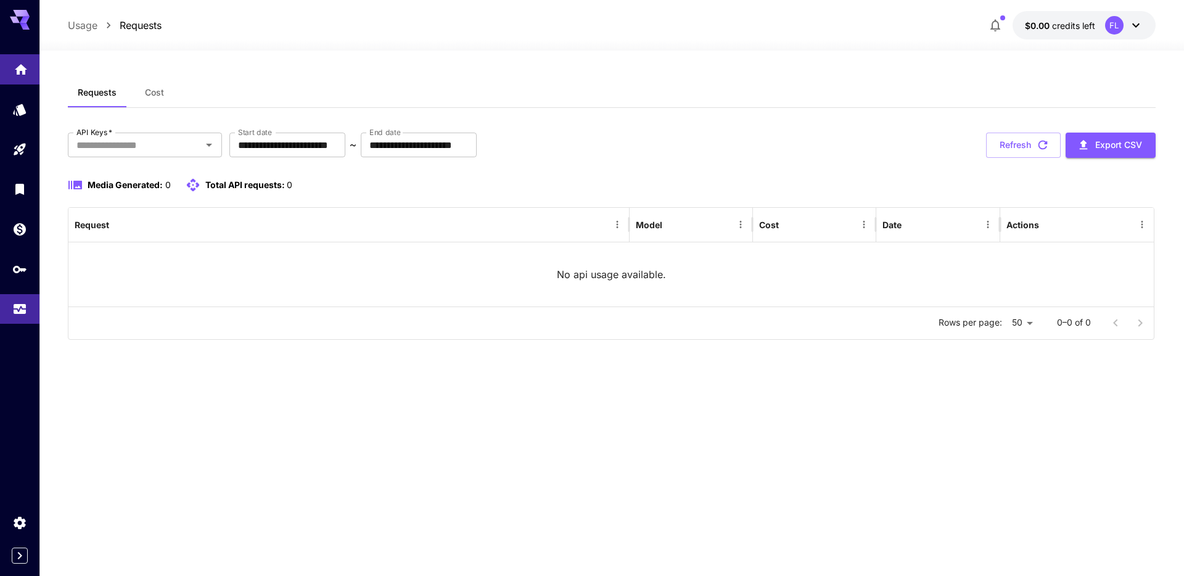
click at [31, 66] on link at bounding box center [19, 69] width 39 height 30
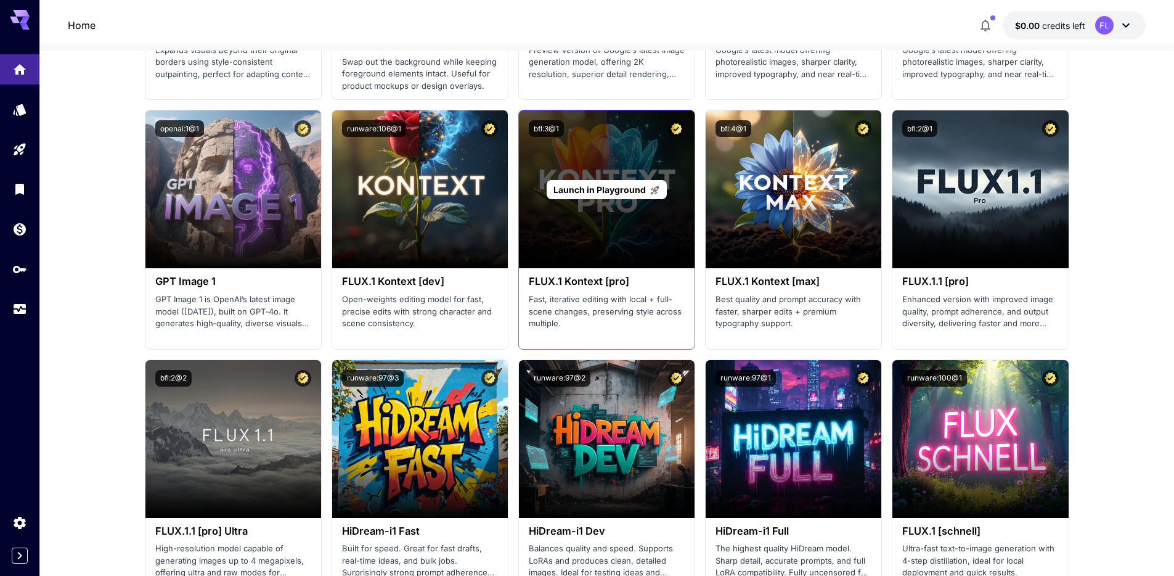
scroll to position [2508, 0]
